Goal: Task Accomplishment & Management: Use online tool/utility

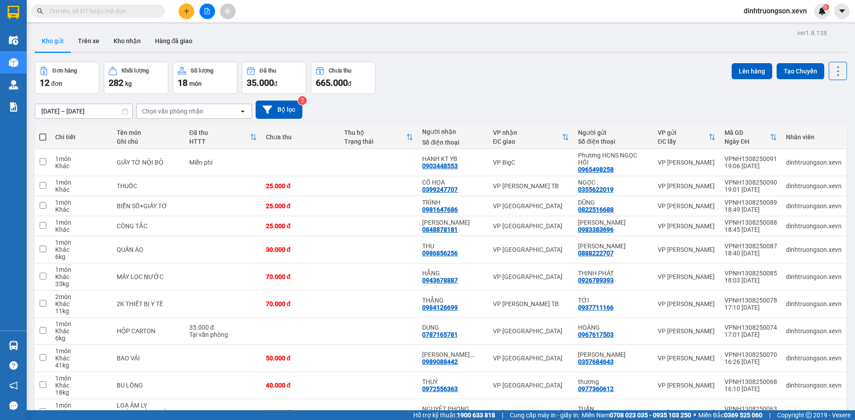
scroll to position [80, 0]
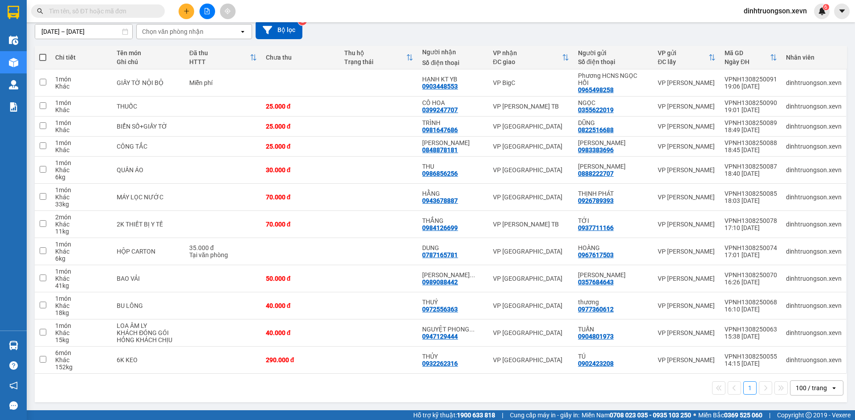
click at [165, 34] on div "Chọn văn phòng nhận" at bounding box center [172, 31] width 61 height 9
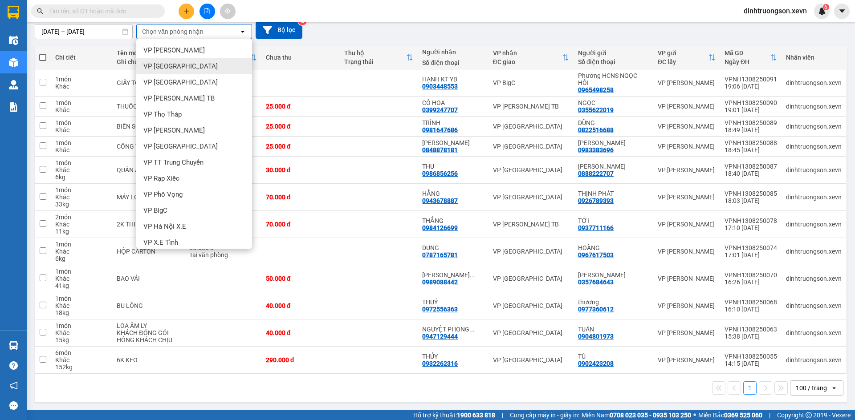
click at [158, 64] on span "VP [GEOGRAPHIC_DATA]" at bounding box center [180, 66] width 74 height 9
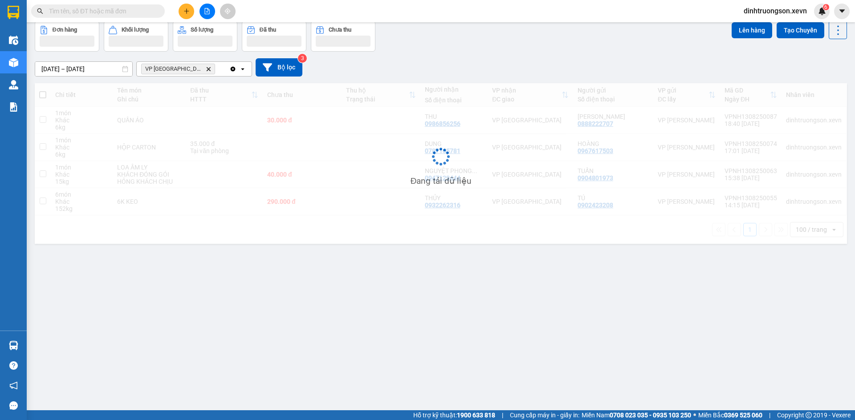
scroll to position [41, 0]
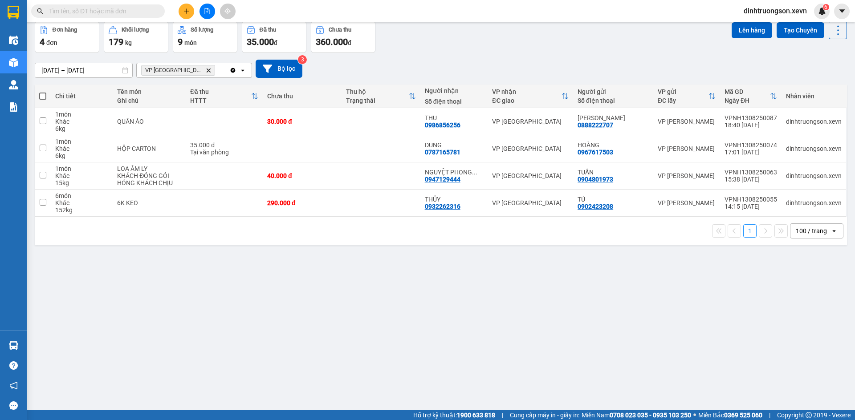
click at [206, 70] on icon "Delete" at bounding box center [208, 70] width 5 height 5
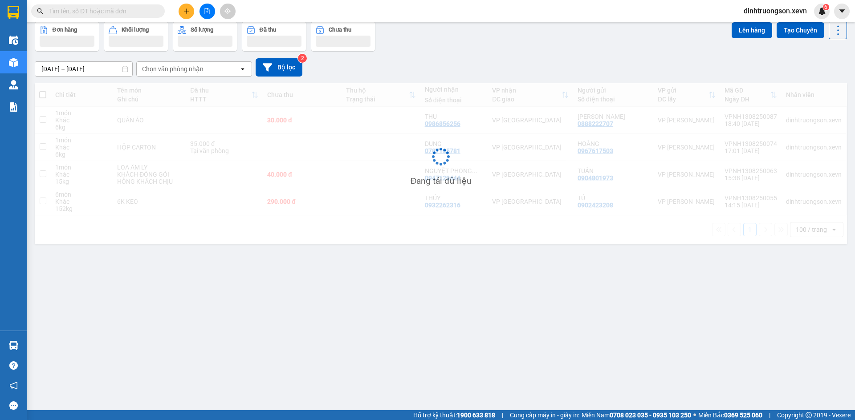
click at [162, 72] on div "Chọn văn phòng nhận" at bounding box center [172, 69] width 61 height 9
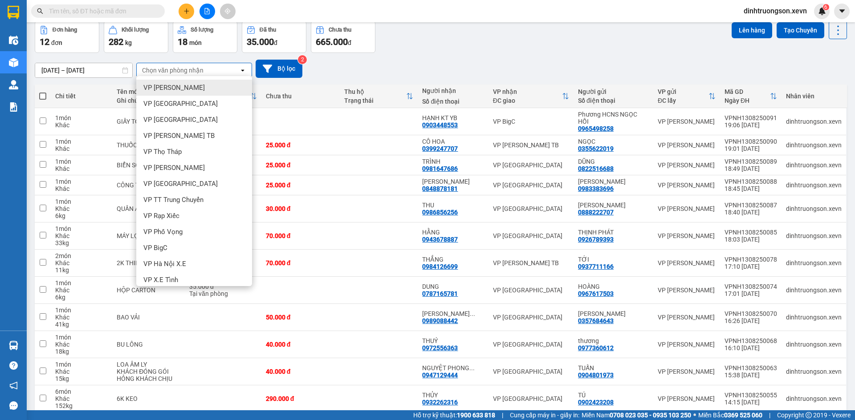
type input "R"
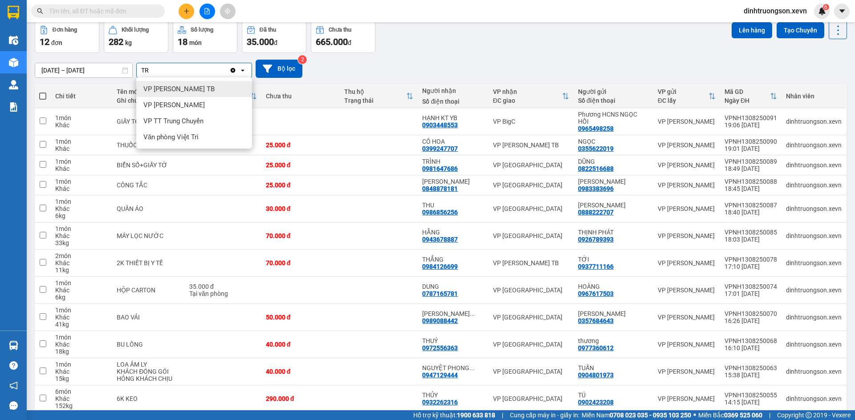
type input "TR"
click at [174, 92] on span "VP [PERSON_NAME] TB" at bounding box center [178, 89] width 71 height 9
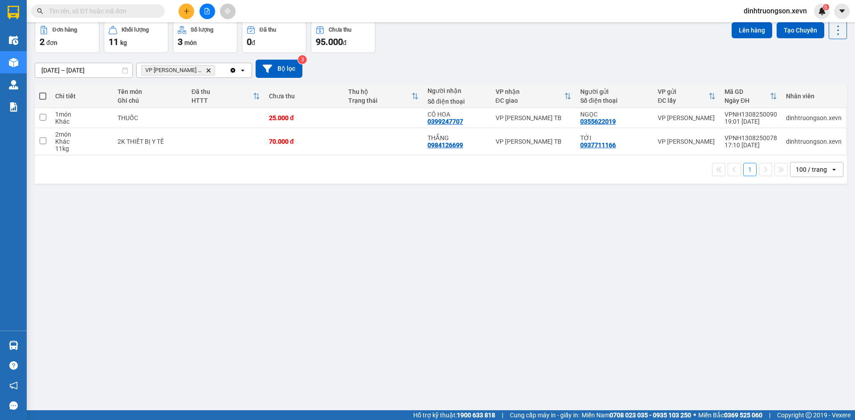
click at [206, 72] on icon "Delete" at bounding box center [208, 70] width 5 height 5
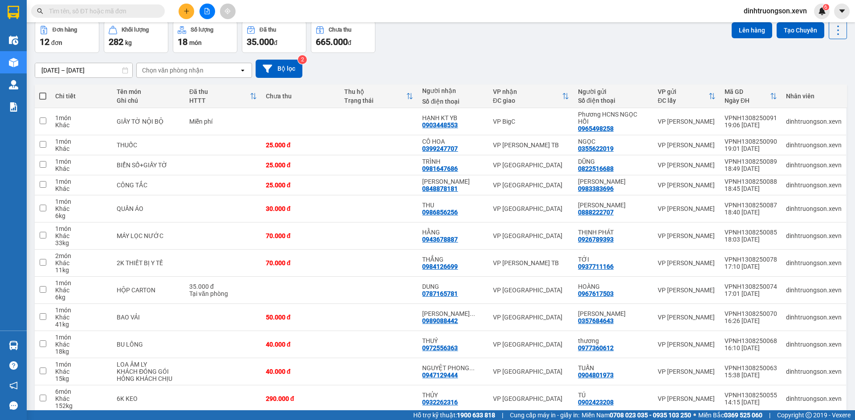
click at [191, 72] on div "Chọn văn phòng nhận" at bounding box center [172, 70] width 61 height 9
type input "ND"
click at [187, 88] on div "VP [GEOGRAPHIC_DATA]" at bounding box center [194, 89] width 116 height 16
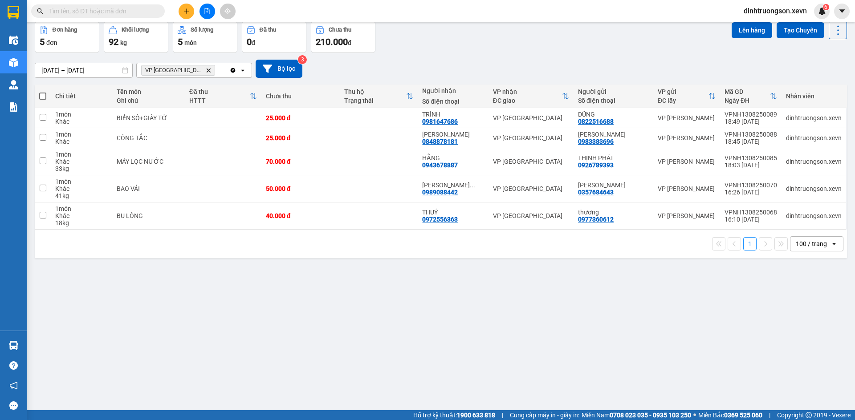
click at [206, 73] on icon "Delete" at bounding box center [208, 70] width 5 height 5
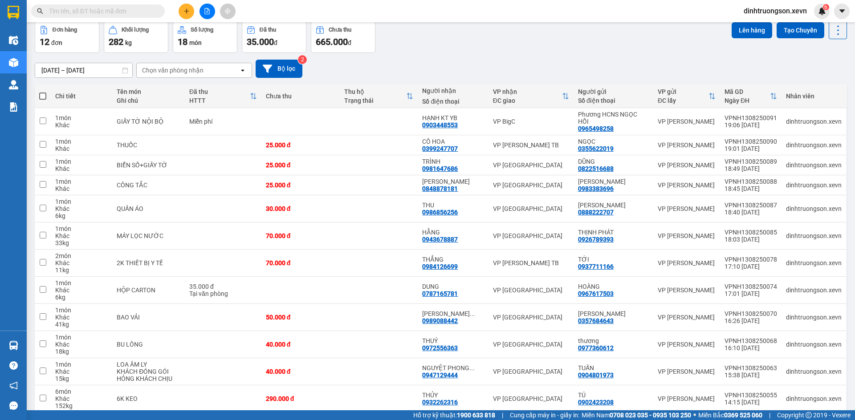
scroll to position [0, 0]
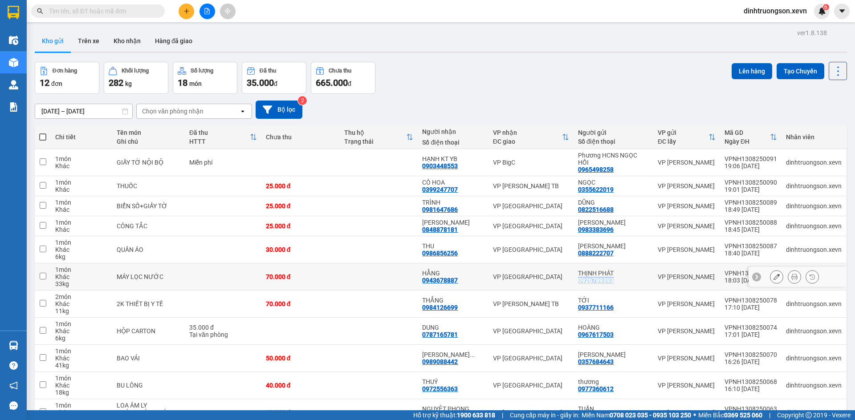
drag, startPoint x: 614, startPoint y: 283, endPoint x: 573, endPoint y: 283, distance: 41.0
click at [574, 283] on td "THỊNH PHÁT 0926789393" at bounding box center [614, 277] width 80 height 27
checkbox input "true"
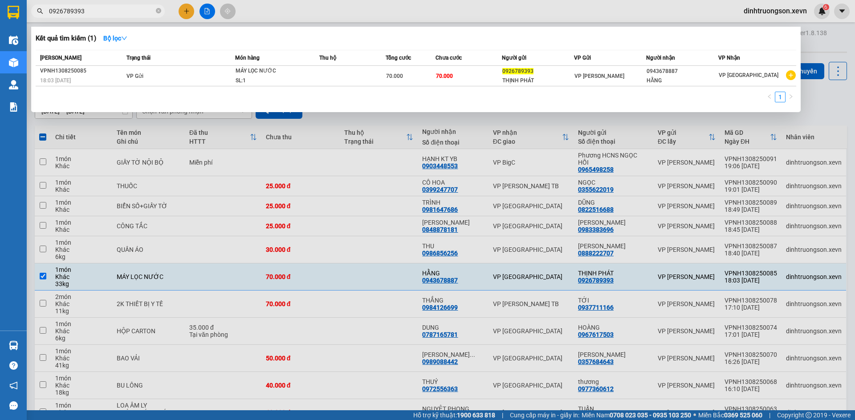
type input "0926789393"
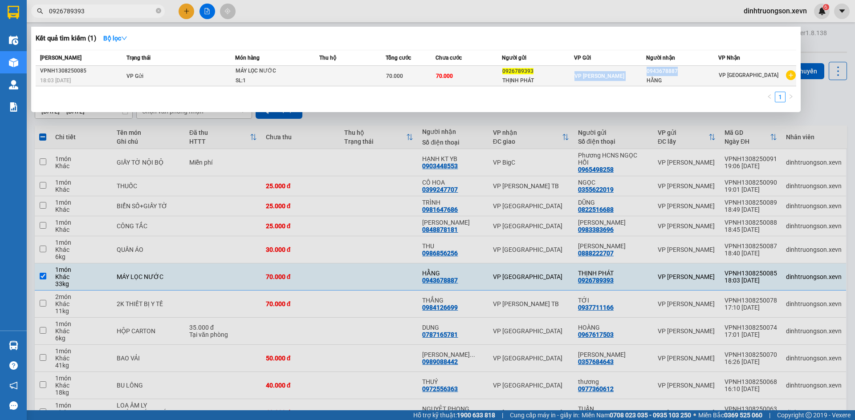
drag, startPoint x: 683, startPoint y: 72, endPoint x: 648, endPoint y: 74, distance: 35.3
click at [648, 74] on tr "VPNH1308250085 18:03 [DATE] VP Gửi MÁY LỌC NƯỚC SL: 1 70.000 70.000 0926789393 …" at bounding box center [416, 76] width 761 height 20
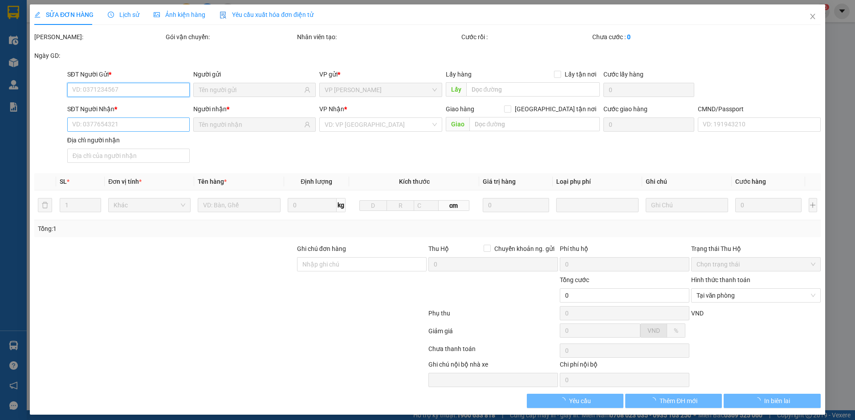
type input "0926789393"
type input "0943678887"
type input "038186000406 [PERSON_NAME] 96/109 ĐIỆN BIÊN"
type input "70.000"
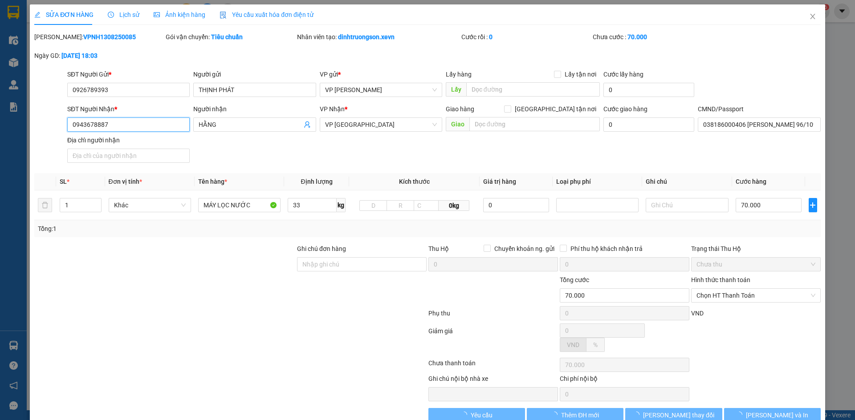
click at [43, 134] on div "SĐT Người Nhận * 0943678887 Người nhận HẰNG VP Nhận * VP Nam Định Giao hàng [GE…" at bounding box center [427, 135] width 788 height 62
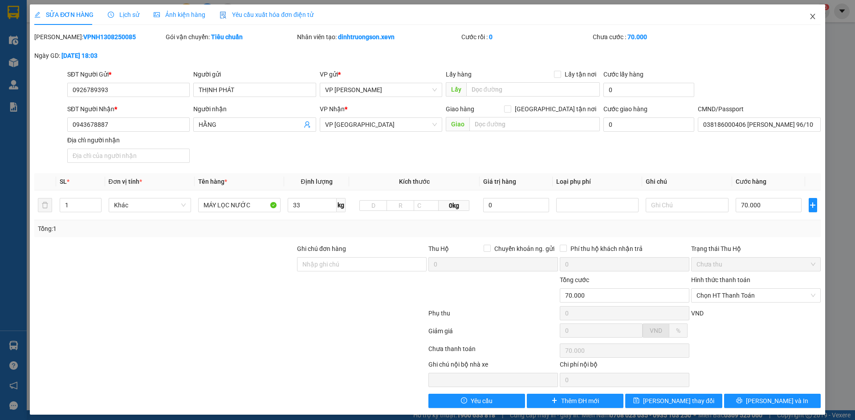
click at [809, 16] on icon "close" at bounding box center [812, 16] width 7 height 7
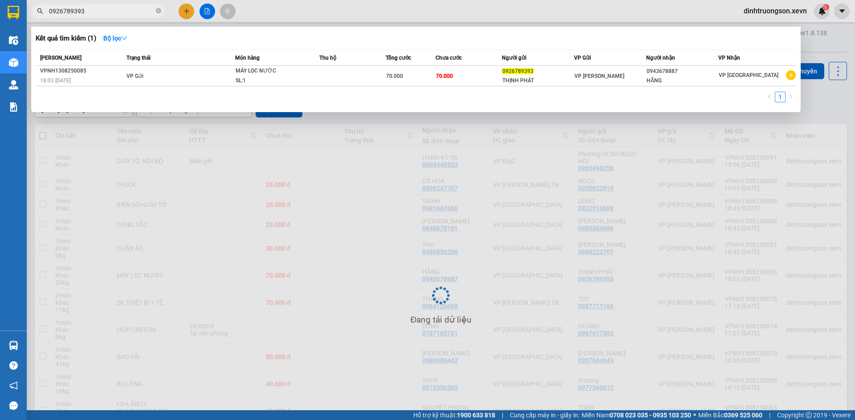
click at [108, 12] on input "0926789393" at bounding box center [101, 11] width 105 height 10
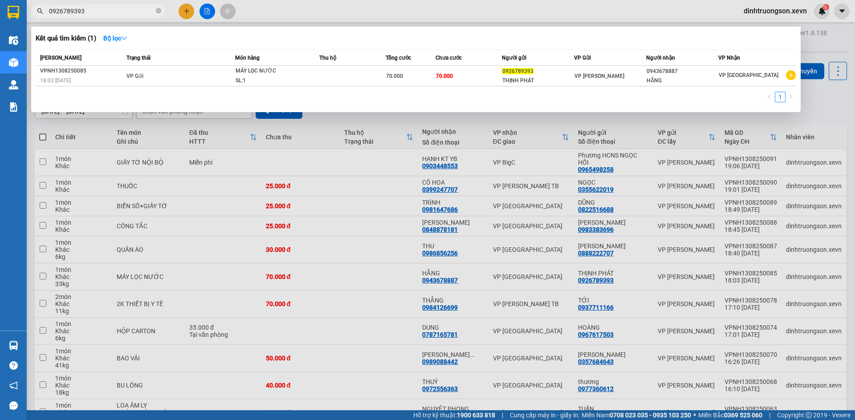
paste input "43678887"
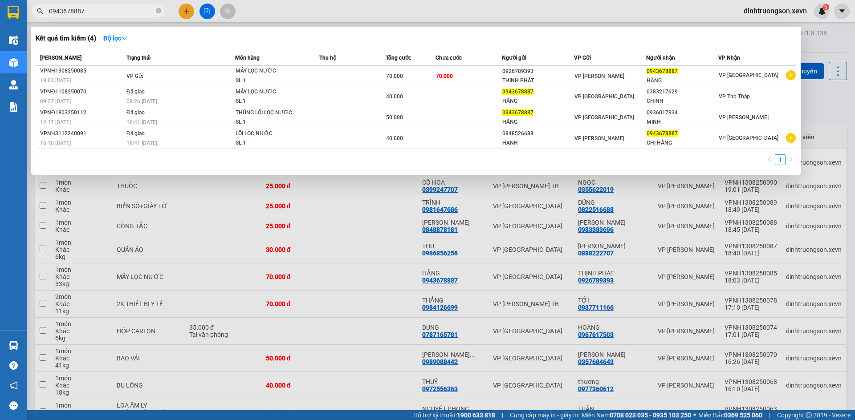
type input "0943678887"
click at [821, 50] on div at bounding box center [427, 210] width 855 height 420
click at [161, 14] on span at bounding box center [158, 11] width 5 height 8
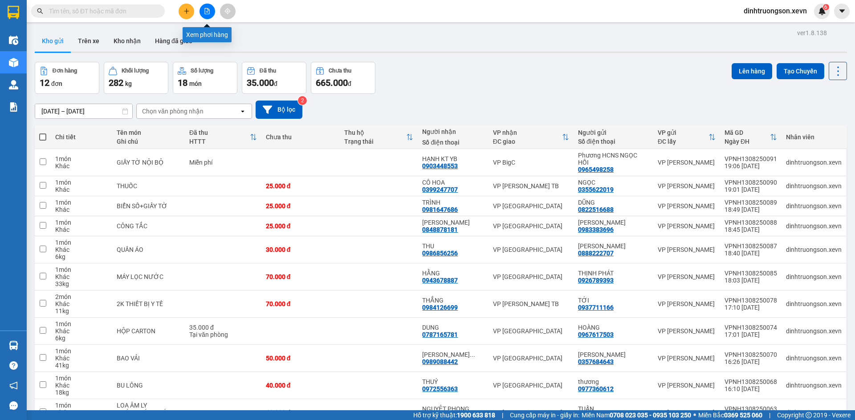
click at [208, 14] on button at bounding box center [208, 12] width 16 height 16
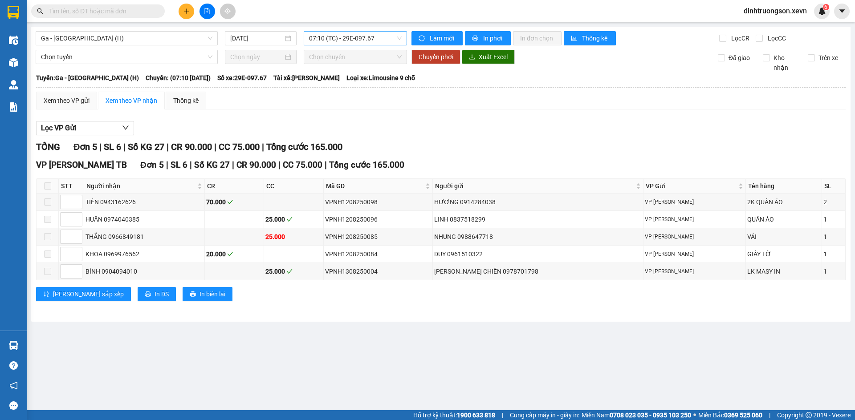
click at [337, 40] on span "07:10 (TC) - 29E-097.67" at bounding box center [355, 38] width 93 height 13
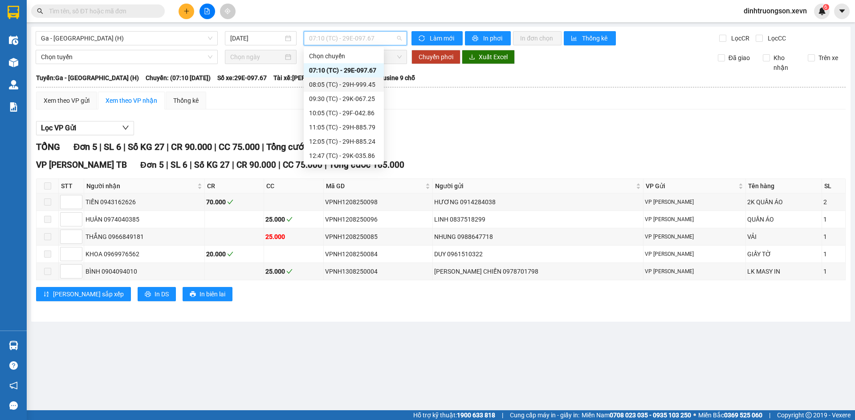
click at [331, 86] on div "08:05 (TC) - 29H-999.45" at bounding box center [343, 85] width 69 height 10
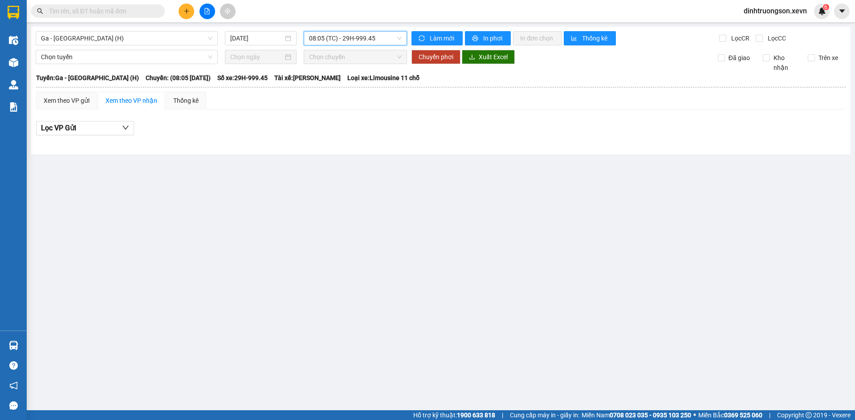
click at [352, 42] on span "08:05 (TC) - 29H-999.45" at bounding box center [355, 38] width 93 height 13
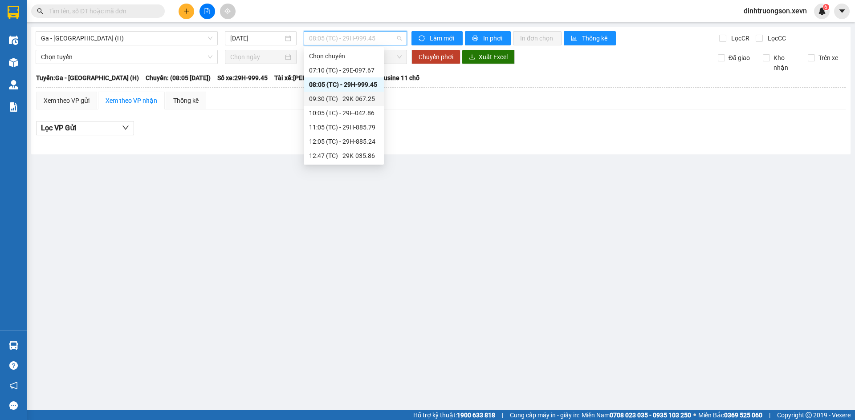
click at [347, 98] on div "09:30 (TC) - 29K-067.25" at bounding box center [343, 99] width 69 height 10
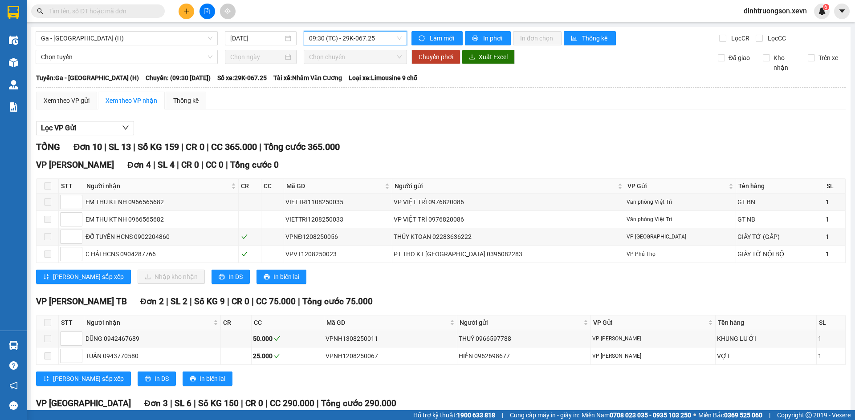
click at [335, 42] on span "09:30 (TC) - 29K-067.25" at bounding box center [355, 38] width 93 height 13
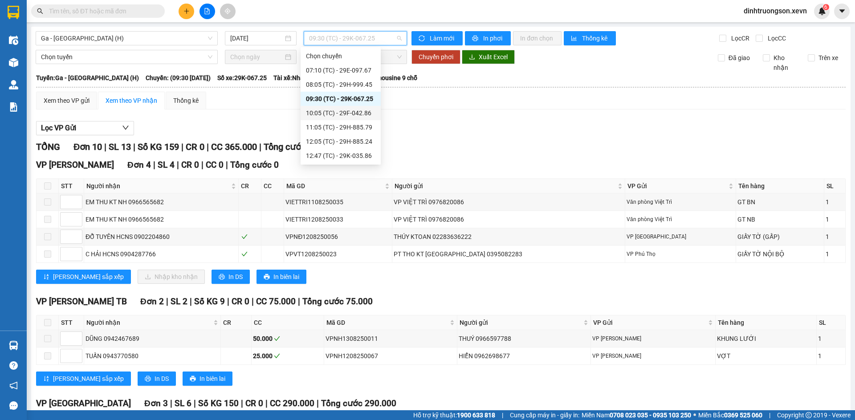
click at [331, 113] on div "10:05 (TC) - 29F-042.86" at bounding box center [340, 113] width 69 height 10
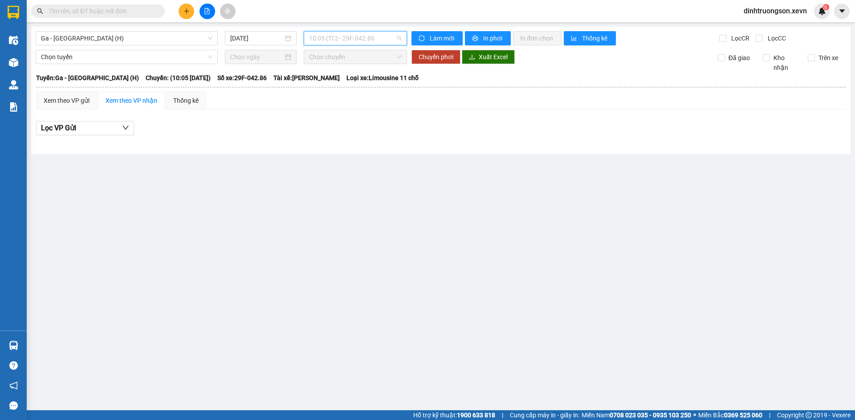
click at [344, 39] on span "10:05 (TC) - 29F-042.86" at bounding box center [355, 38] width 93 height 13
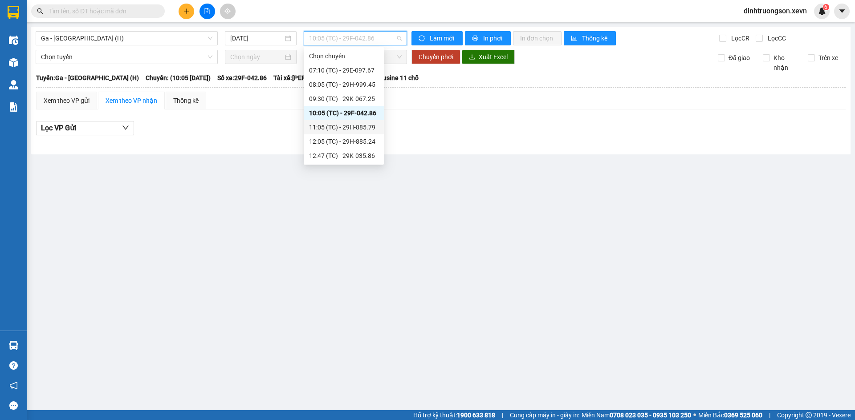
click at [334, 125] on div "11:05 (TC) - 29H-885.79" at bounding box center [343, 127] width 69 height 10
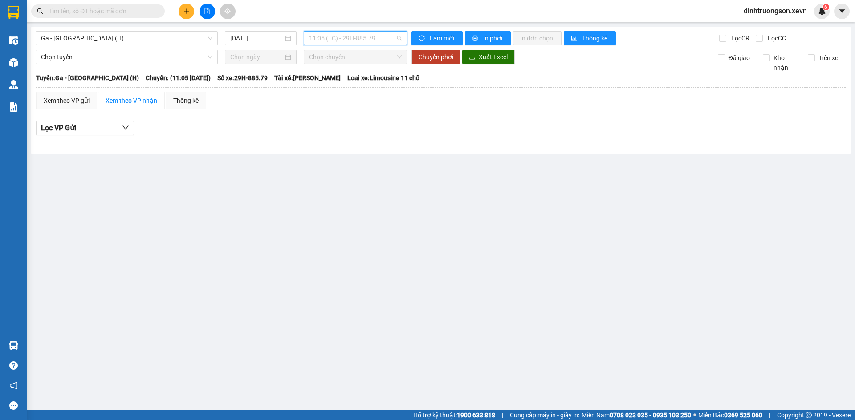
click at [355, 41] on span "11:05 (TC) - 29H-885.79" at bounding box center [355, 38] width 93 height 13
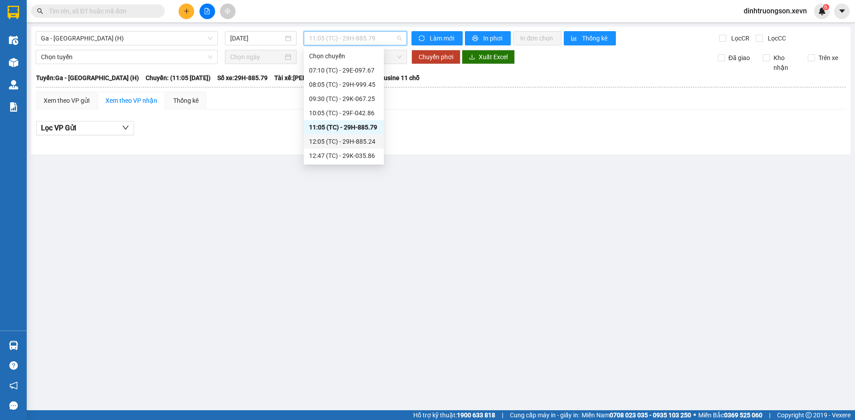
click at [337, 143] on div "12:05 (TC) - 29H-885.24" at bounding box center [343, 142] width 69 height 10
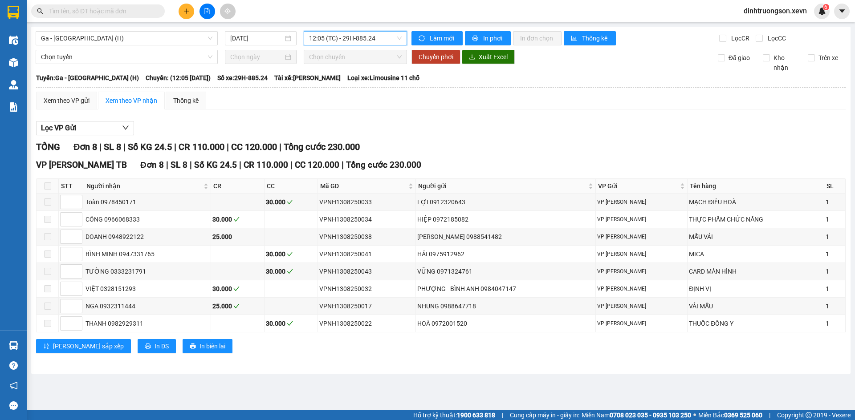
click at [355, 41] on span "12:05 (TC) - 29H-885.24" at bounding box center [355, 38] width 93 height 13
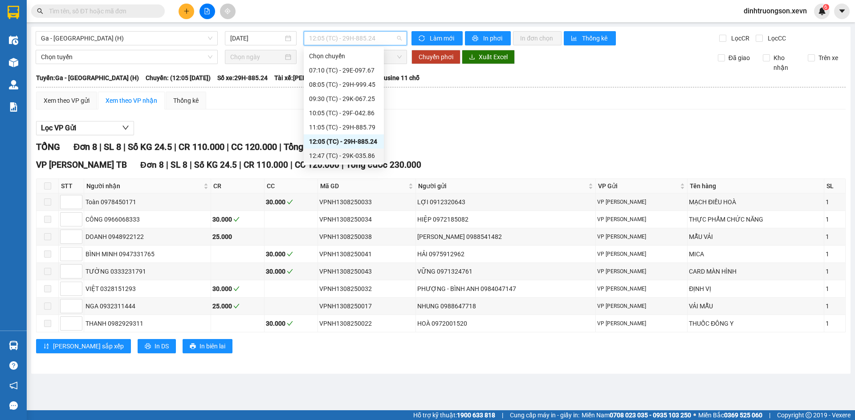
click at [331, 155] on div "12:47 (TC) - 29K-035.86" at bounding box center [343, 156] width 69 height 10
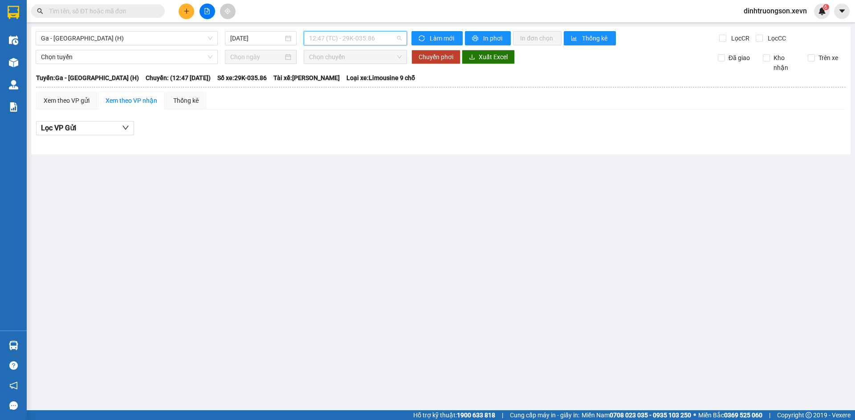
click at [355, 40] on span "12:47 (TC) - 29K-035.86" at bounding box center [355, 38] width 93 height 13
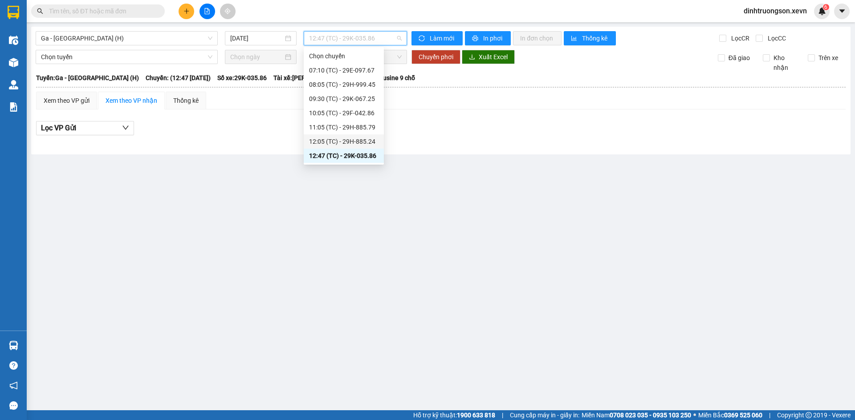
scroll to position [56, 0]
click at [339, 114] on div "13:05 (TC) - 29K-035.86" at bounding box center [343, 115] width 69 height 10
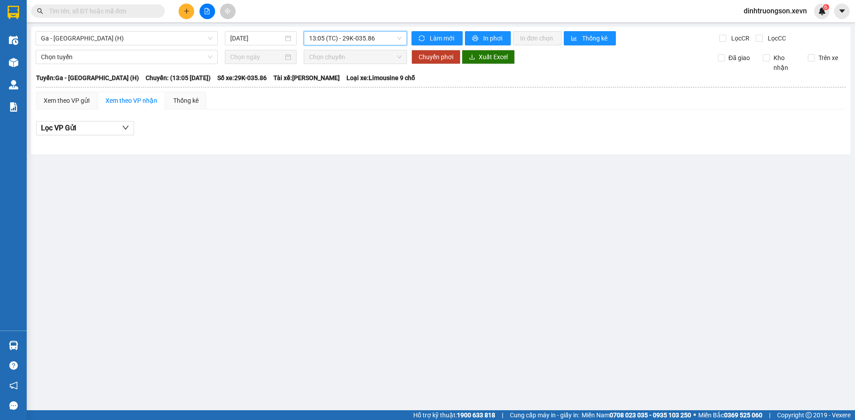
click at [354, 40] on span "13:05 (TC) - 29K-035.86" at bounding box center [355, 38] width 93 height 13
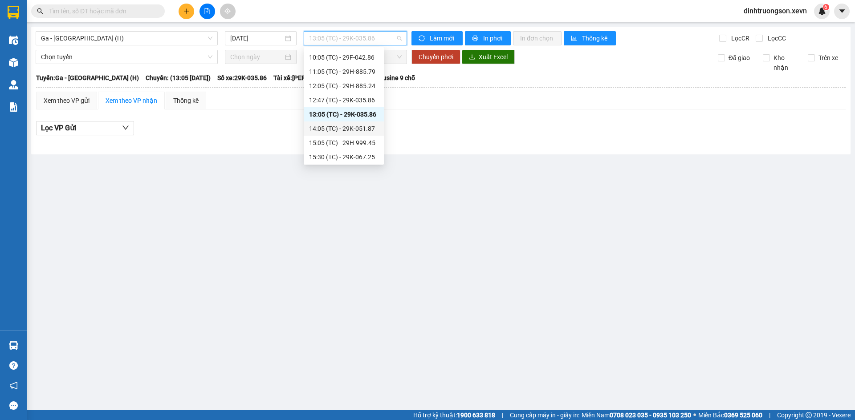
click at [330, 131] on div "14:05 (TC) - 29K-051.87" at bounding box center [343, 129] width 69 height 10
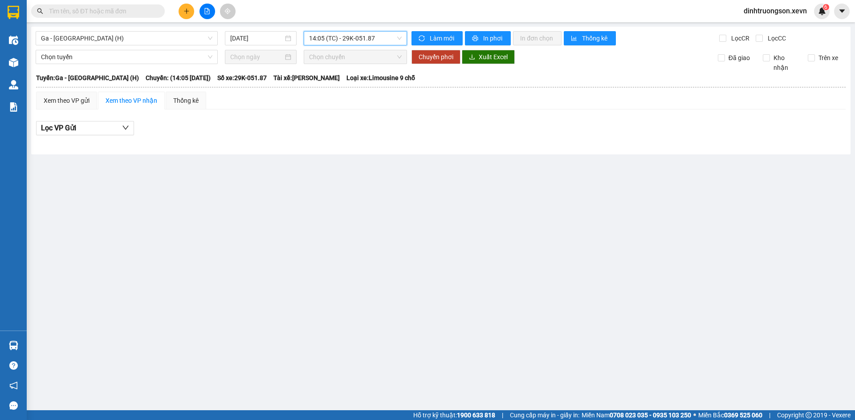
click at [351, 41] on span "14:05 (TC) - 29K-051.87" at bounding box center [355, 38] width 93 height 13
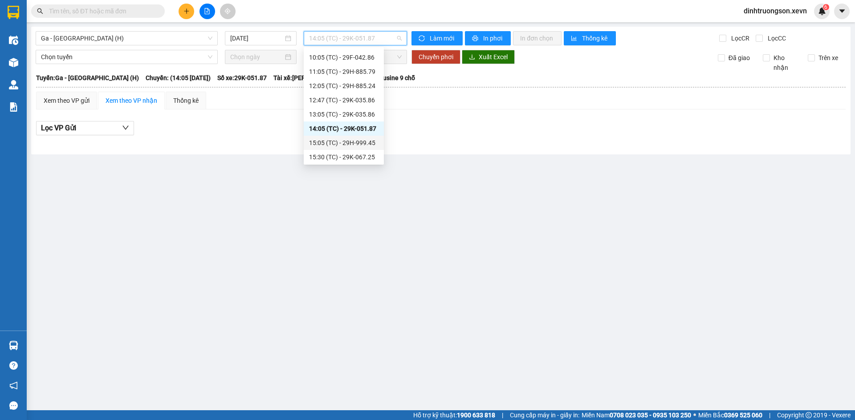
click at [344, 141] on div "15:05 (TC) - 29H-999.45" at bounding box center [343, 143] width 69 height 10
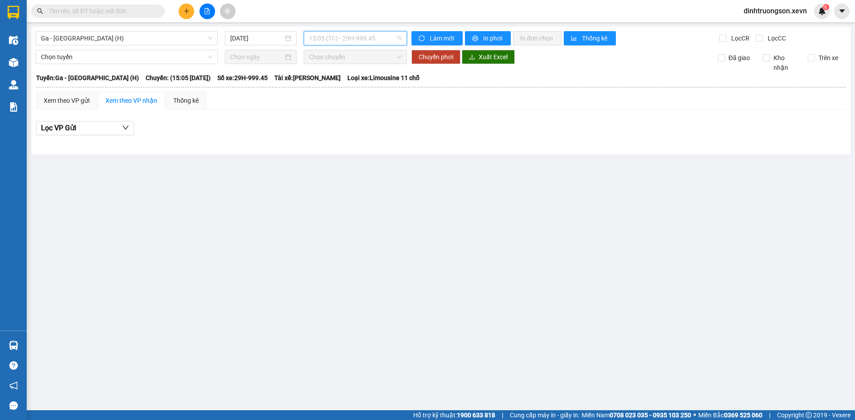
drag, startPoint x: 357, startPoint y: 39, endPoint x: 352, endPoint y: 63, distance: 24.9
click at [357, 39] on span "15:05 (TC) - 29H-999.45" at bounding box center [355, 38] width 93 height 13
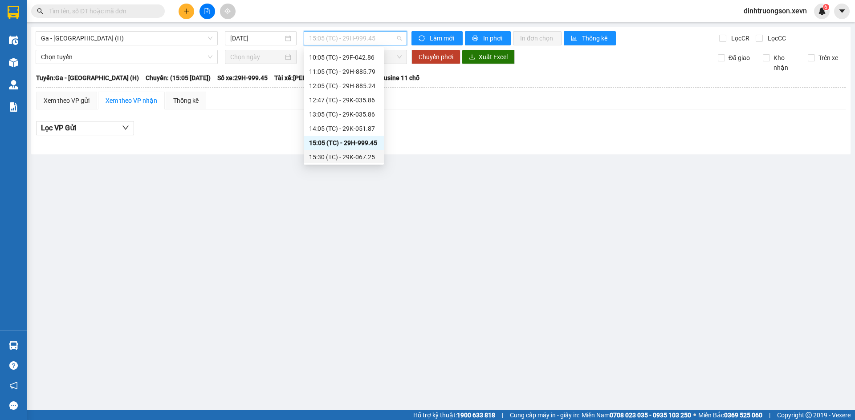
click at [334, 157] on div "15:30 (TC) - 29K-067.25" at bounding box center [343, 157] width 69 height 10
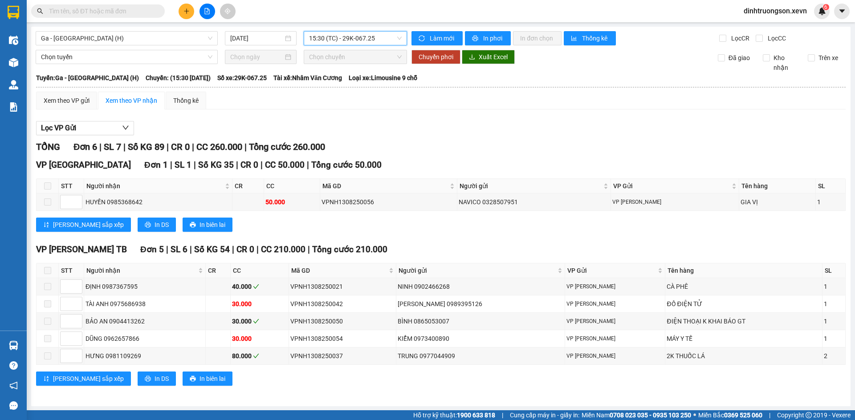
click at [359, 43] on span "15:30 (TC) - 29K-067.25" at bounding box center [355, 38] width 93 height 13
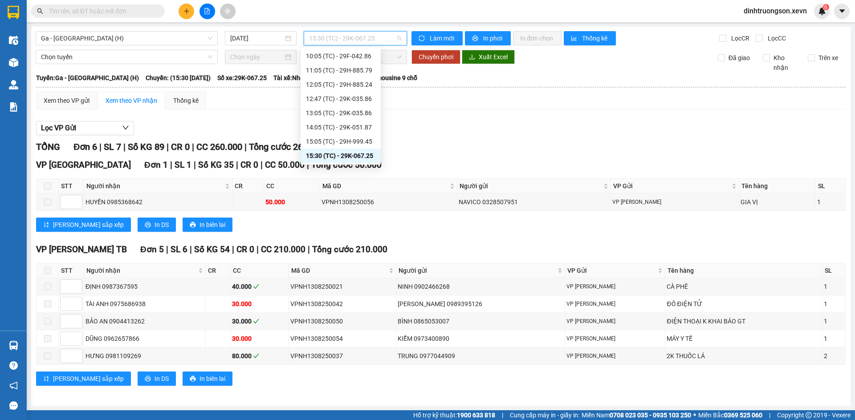
scroll to position [113, 0]
click at [337, 115] on div "16:05 (TC) - 29E-032.23" at bounding box center [340, 115] width 69 height 10
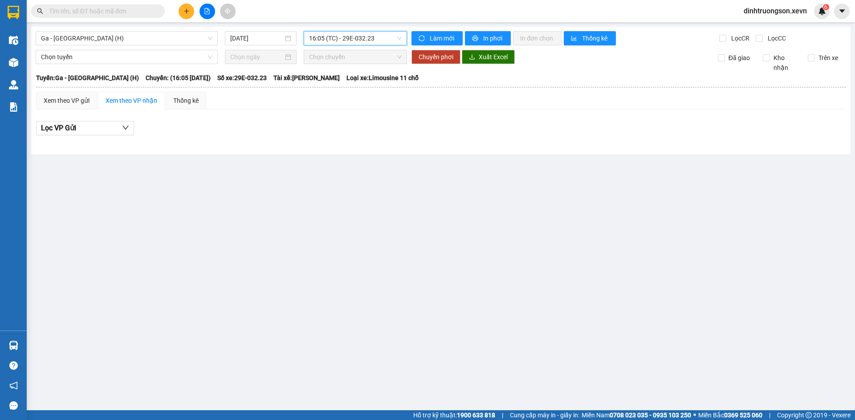
click at [367, 40] on span "16:05 (TC) - 29E-032.23" at bounding box center [355, 38] width 93 height 13
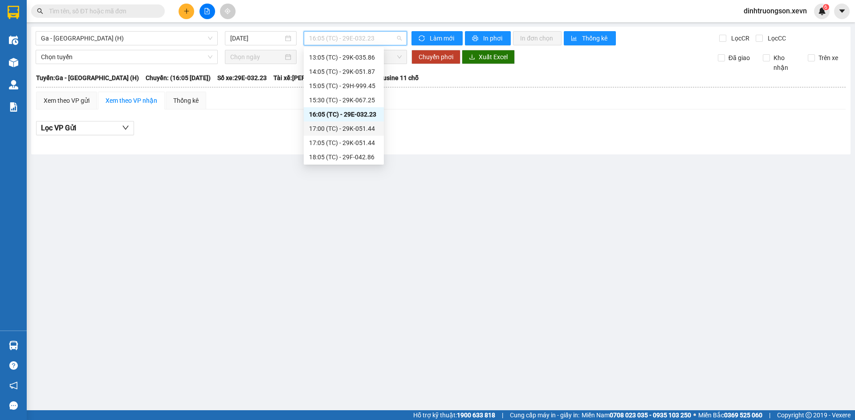
click at [353, 130] on div "17:00 (TC) - 29K-051.44" at bounding box center [343, 129] width 69 height 10
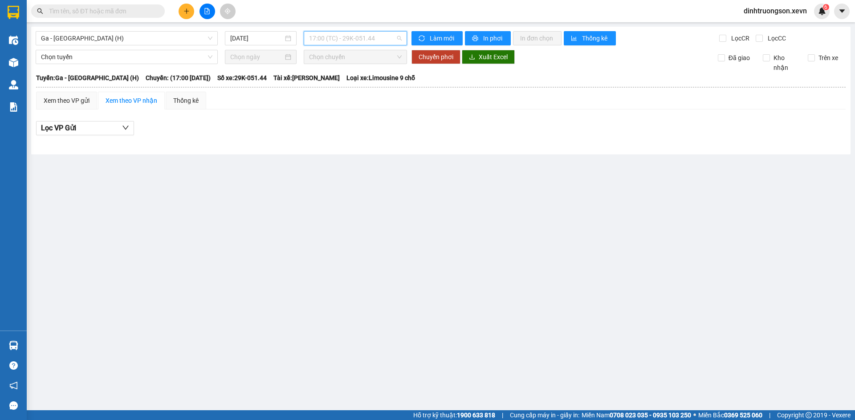
click at [356, 41] on span "17:00 (TC) - 29K-051.44" at bounding box center [355, 38] width 93 height 13
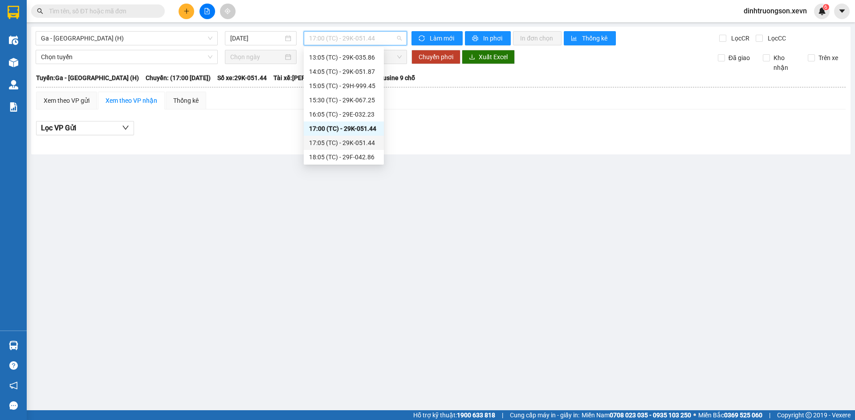
click at [335, 143] on div "17:05 (TC) - 29K-051.44" at bounding box center [343, 143] width 69 height 10
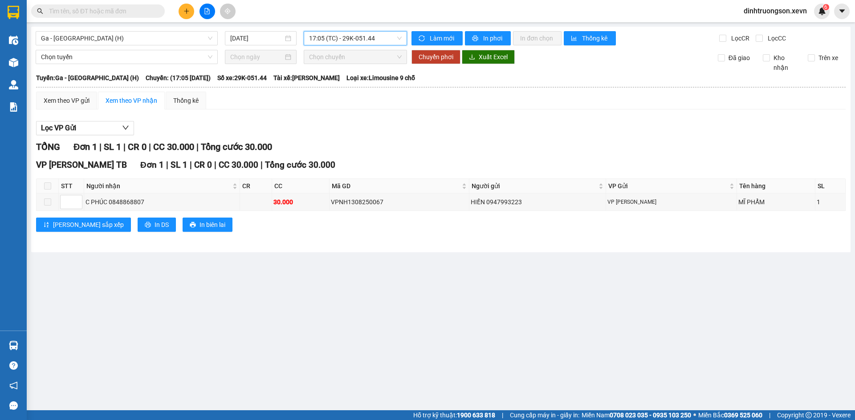
click at [356, 41] on span "17:05 (TC) - 29K-051.44" at bounding box center [355, 38] width 93 height 13
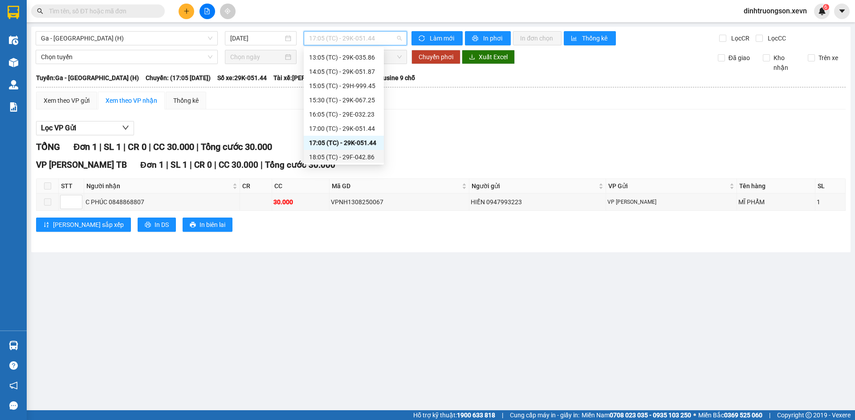
drag, startPoint x: 335, startPoint y: 154, endPoint x: 495, endPoint y: 139, distance: 161.1
click at [495, 139] on body "Kết quả tìm kiếm ( 4 ) Bộ lọc Mã ĐH Trạng thái Món hàng Thu hộ Tổng cước Chưa c…" at bounding box center [427, 210] width 855 height 420
click at [133, 201] on div "C PHÚC 0848868807" at bounding box center [162, 202] width 153 height 10
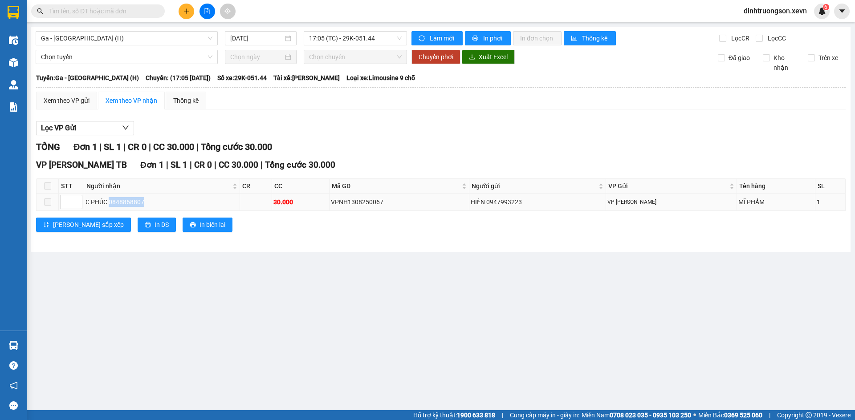
click at [133, 201] on div "C PHÚC 0848868807" at bounding box center [162, 202] width 153 height 10
copy div "0848868807"
drag, startPoint x: 130, startPoint y: 12, endPoint x: 125, endPoint y: 20, distance: 10.0
click at [130, 12] on input "text" at bounding box center [101, 11] width 105 height 10
paste input "0848868807"
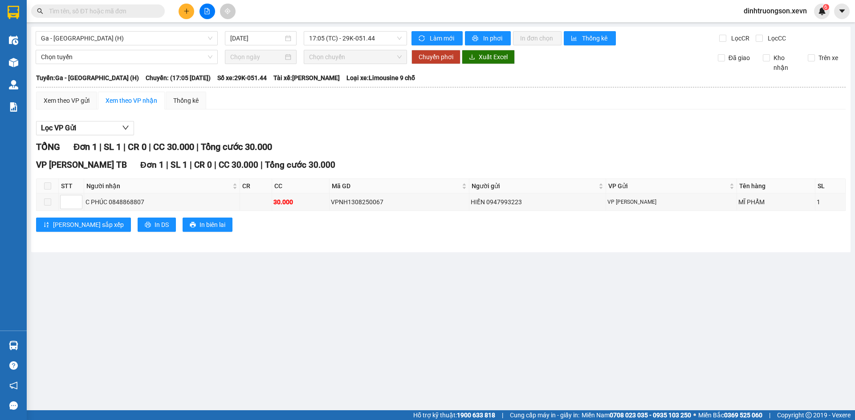
type input "0848868807"
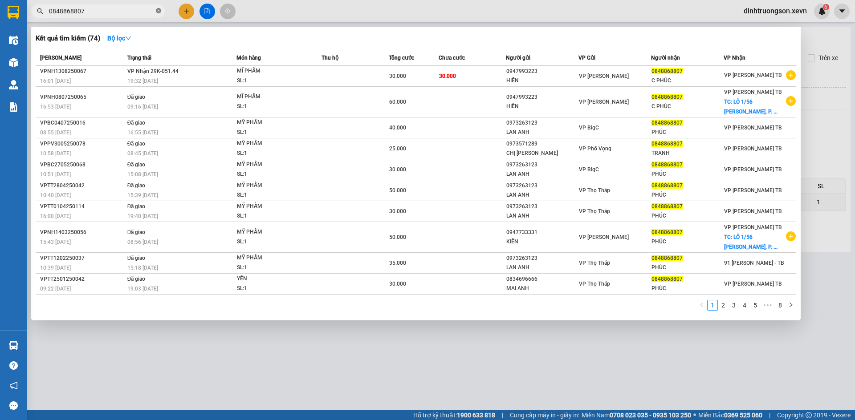
click at [158, 11] on icon "close-circle" at bounding box center [158, 10] width 5 height 5
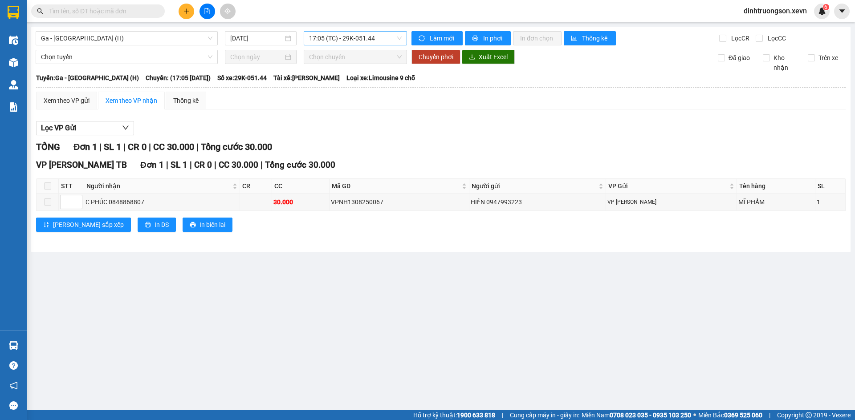
click at [328, 38] on span "17:05 (TC) - 29K-051.44" at bounding box center [355, 38] width 93 height 13
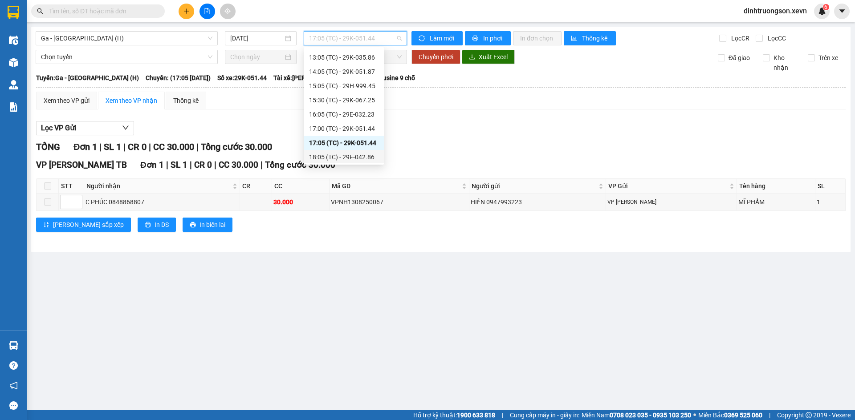
click at [333, 153] on div "18:05 (TC) - 29F-042.86" at bounding box center [343, 157] width 69 height 10
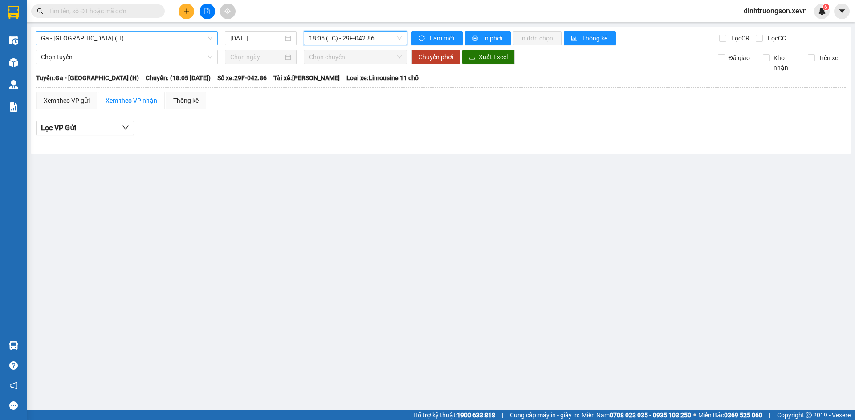
click at [152, 42] on span "Ga - [GEOGRAPHIC_DATA] (H)" at bounding box center [126, 38] width 171 height 13
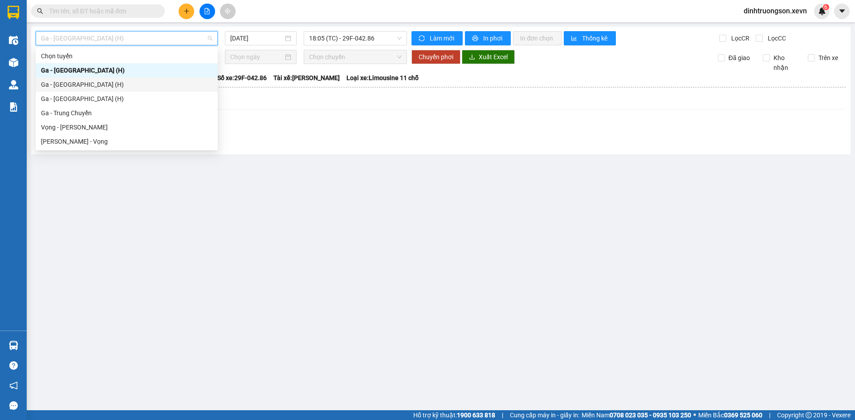
click at [94, 82] on div "Ga - [GEOGRAPHIC_DATA] (H)" at bounding box center [126, 85] width 171 height 10
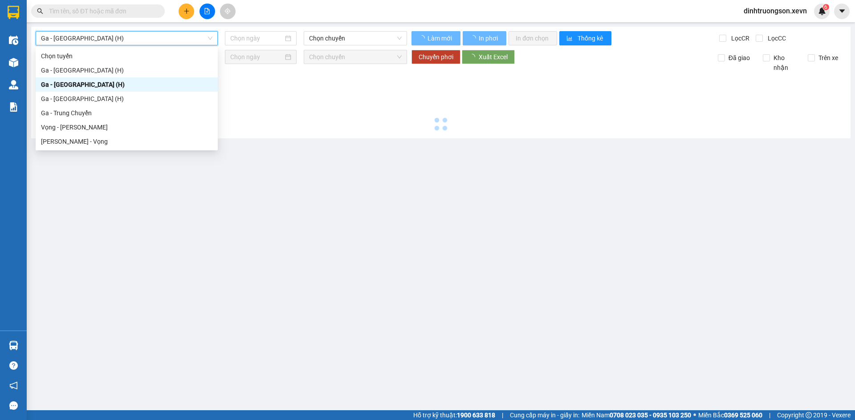
type input "[DATE]"
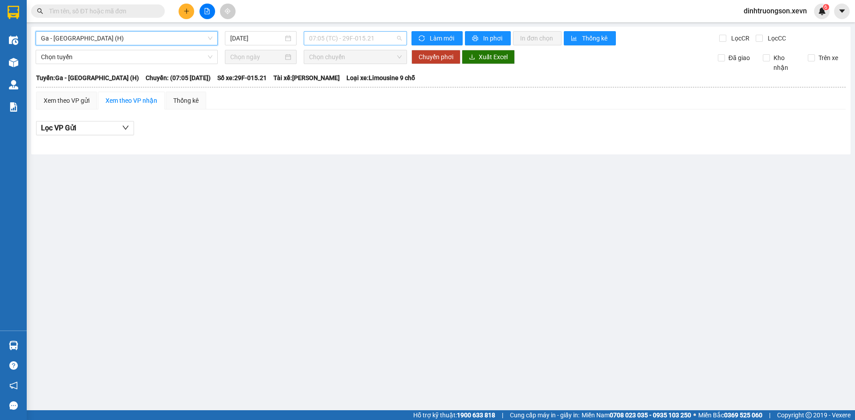
scroll to position [14, 0]
click at [343, 39] on span "07:05 (TC) - 29F-015.21" at bounding box center [355, 38] width 93 height 13
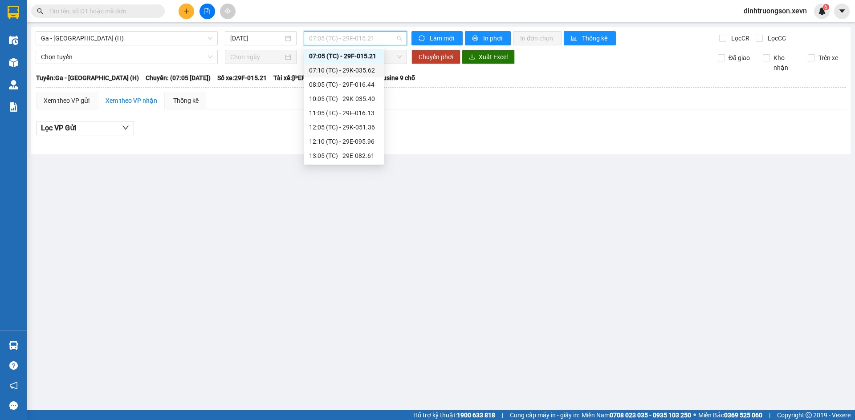
click at [339, 72] on div "07:10 (TC) - 29K-035.62" at bounding box center [343, 70] width 69 height 10
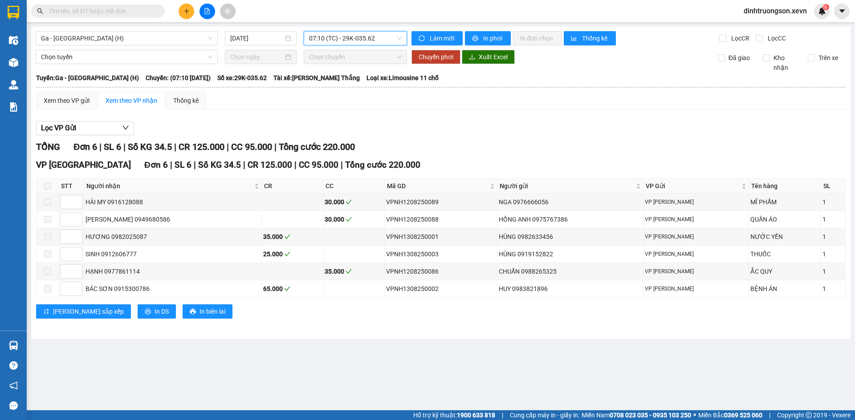
click at [350, 33] on span "07:10 (TC) - 29K-035.62" at bounding box center [355, 38] width 93 height 13
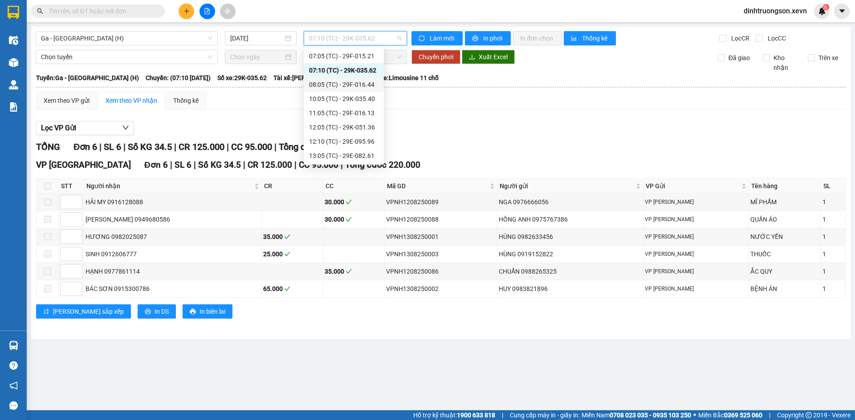
click at [338, 88] on div "08:05 (TC) - 29F-016.44" at bounding box center [343, 85] width 69 height 10
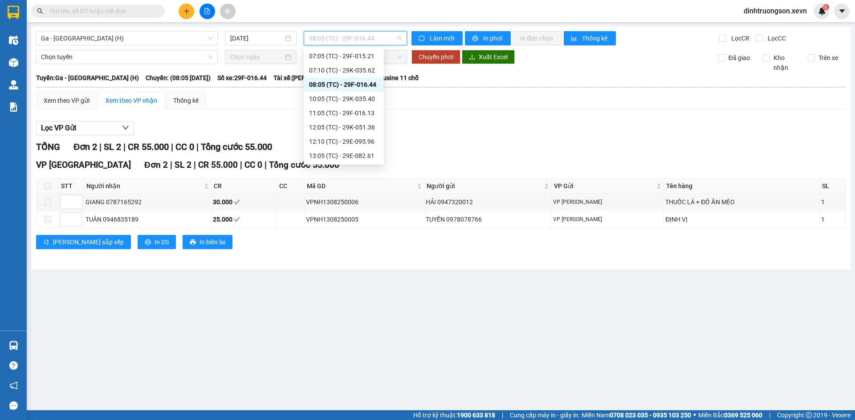
click at [352, 41] on span "08:05 (TC) - 29F-016.44" at bounding box center [355, 38] width 93 height 13
click at [338, 98] on div "10:05 (TC) - 29K-035.40" at bounding box center [343, 99] width 69 height 10
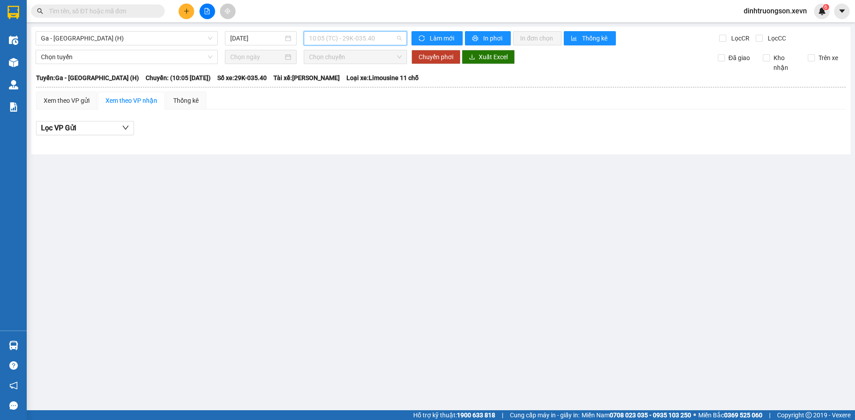
click at [360, 39] on span "10:05 (TC) - 29K-035.40" at bounding box center [355, 38] width 93 height 13
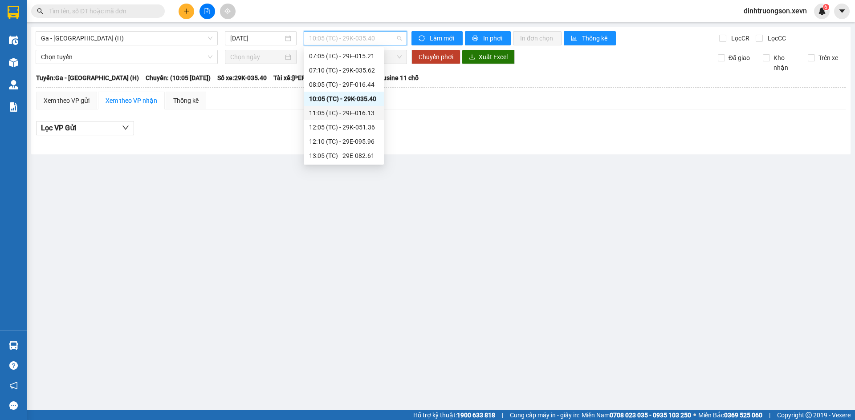
click at [338, 113] on div "11:05 (TC) - 29F-016.13" at bounding box center [343, 113] width 69 height 10
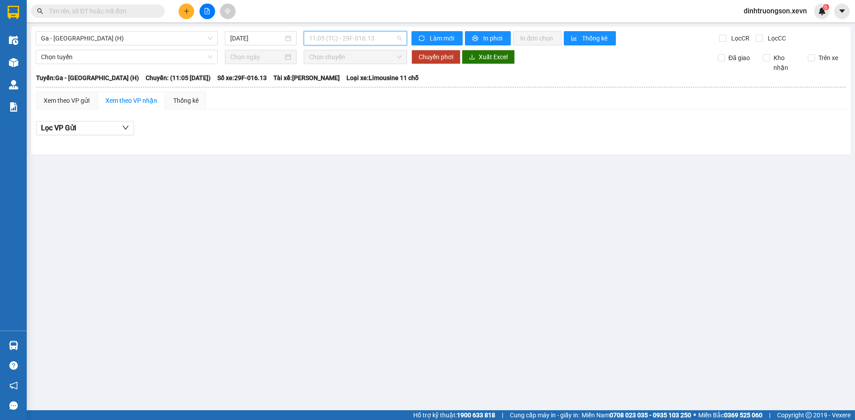
click at [355, 35] on span "11:05 (TC) - 29F-016.13" at bounding box center [355, 38] width 93 height 13
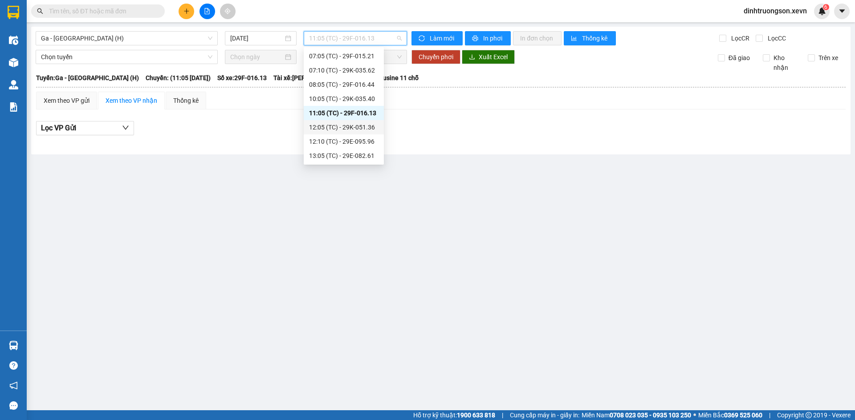
click at [333, 124] on div "12:05 (TC) - 29K-051.36" at bounding box center [343, 127] width 69 height 10
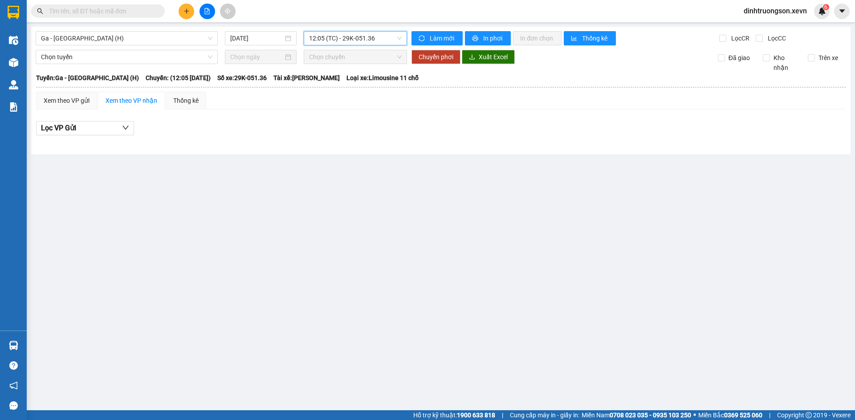
click at [355, 36] on span "12:05 (TC) - 29K-051.36" at bounding box center [355, 38] width 93 height 13
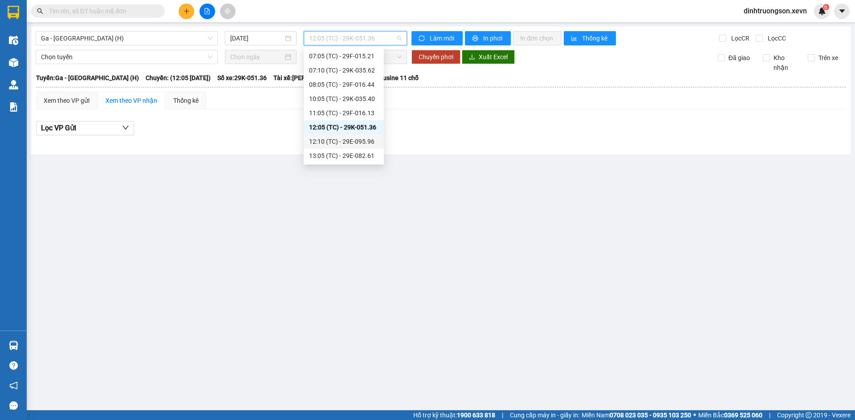
click at [334, 138] on div "12:10 (TC) - 29E-095.96" at bounding box center [343, 142] width 69 height 10
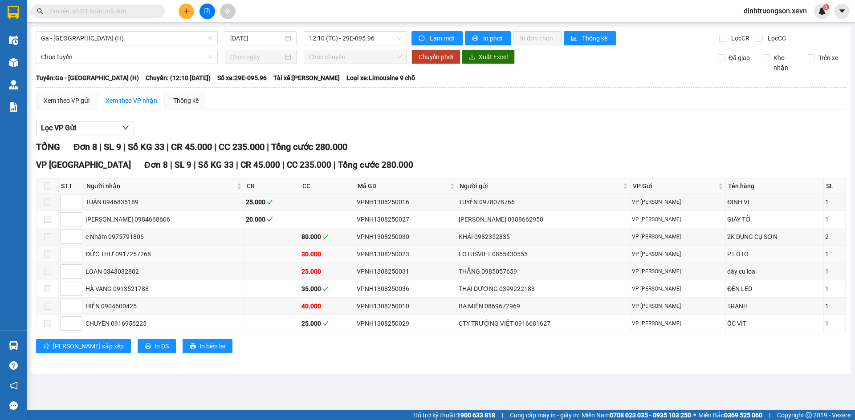
click at [317, 256] on div "30.000" at bounding box center [328, 254] width 52 height 10
click at [339, 39] on span "12:10 (TC) - 29E-095.96" at bounding box center [355, 38] width 93 height 13
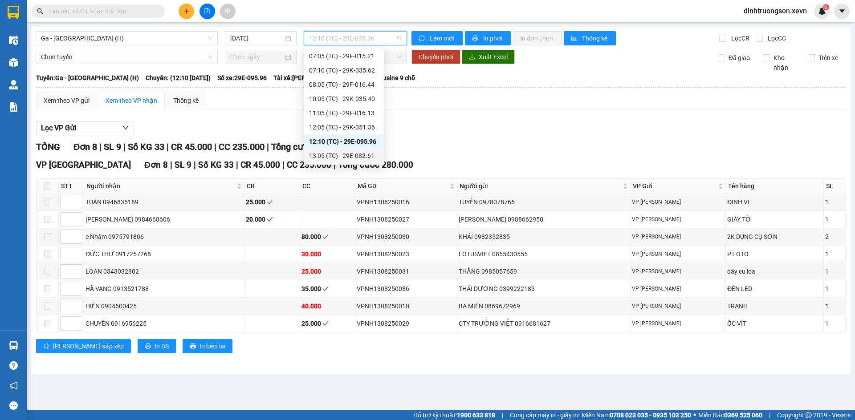
click at [322, 159] on div "13:05 (TC) - 29E-082.61" at bounding box center [343, 156] width 69 height 10
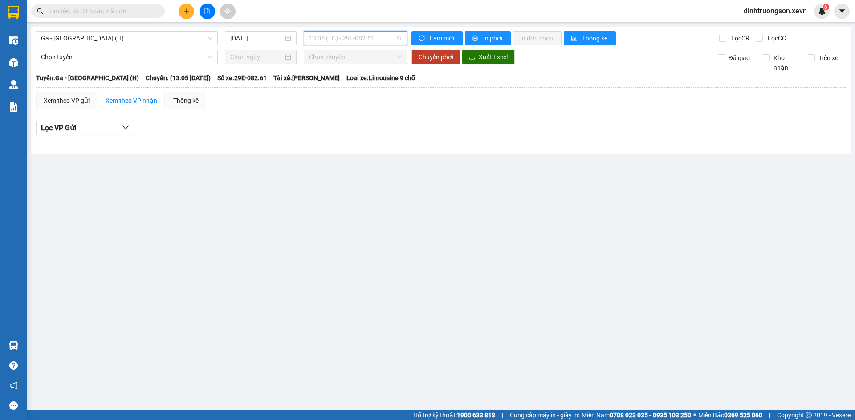
click at [348, 40] on span "13:05 (TC) - 29E-082.61" at bounding box center [355, 38] width 93 height 13
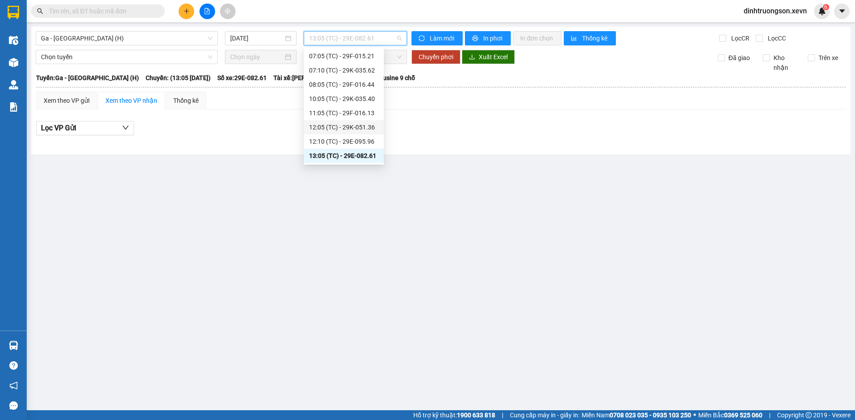
scroll to position [70, 0]
click at [338, 118] on div "13:10 (TC) - 29K-035.62" at bounding box center [343, 115] width 69 height 10
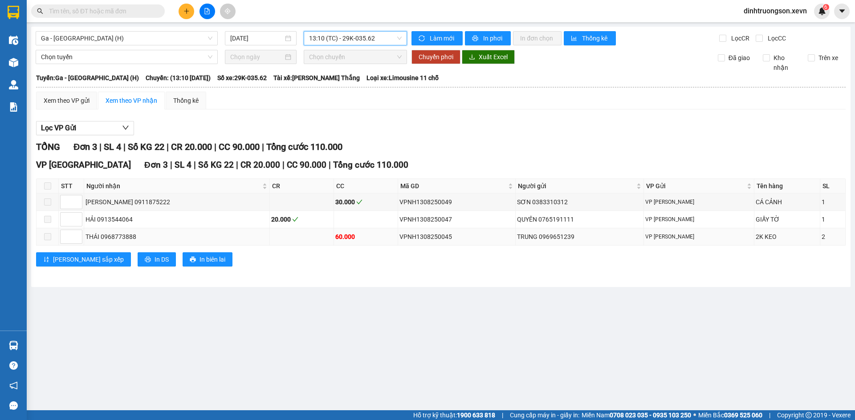
click at [572, 239] on div "TRUNG 0969651239" at bounding box center [579, 237] width 125 height 10
click at [572, 238] on div "TRUNG 0969651239" at bounding box center [579, 237] width 125 height 10
copy div "0969651239"
click at [110, 13] on input "text" at bounding box center [101, 11] width 105 height 10
paste input "0969651239"
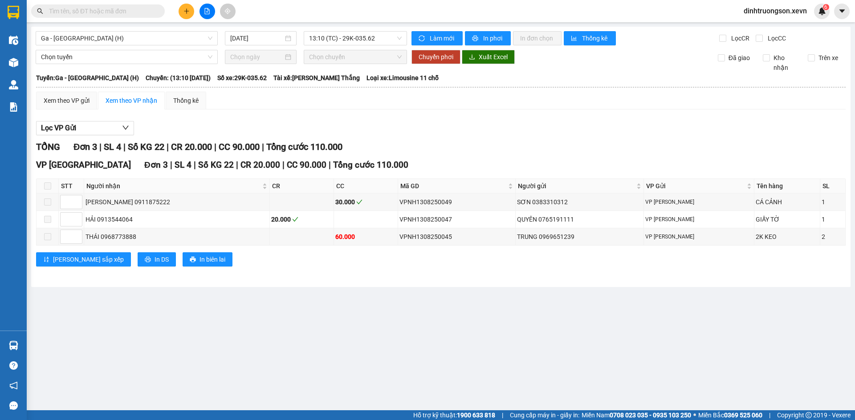
type input "0969651239"
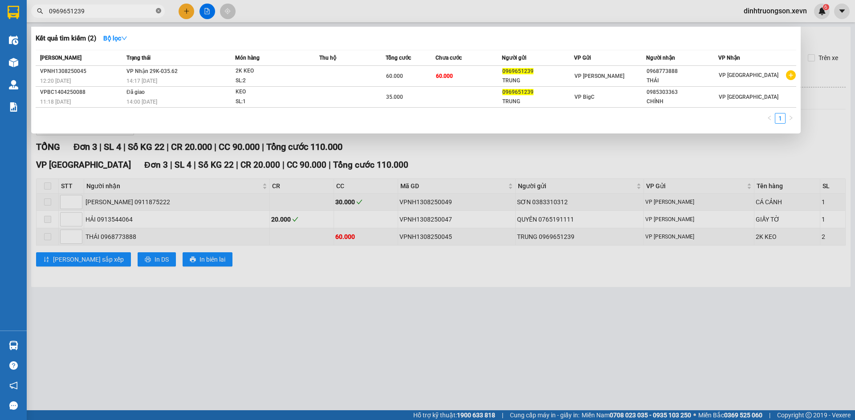
click at [160, 11] on icon "close-circle" at bounding box center [158, 10] width 5 height 5
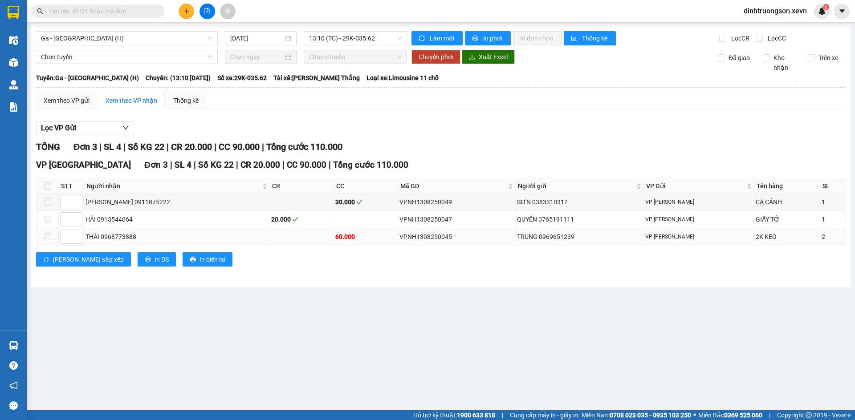
click at [121, 236] on div "THÁI 0968773888" at bounding box center [177, 237] width 183 height 10
click at [121, 235] on div "THÁI 0968773888" at bounding box center [177, 237] width 183 height 10
click at [138, 236] on div "THÁI 0968773888" at bounding box center [177, 237] width 183 height 10
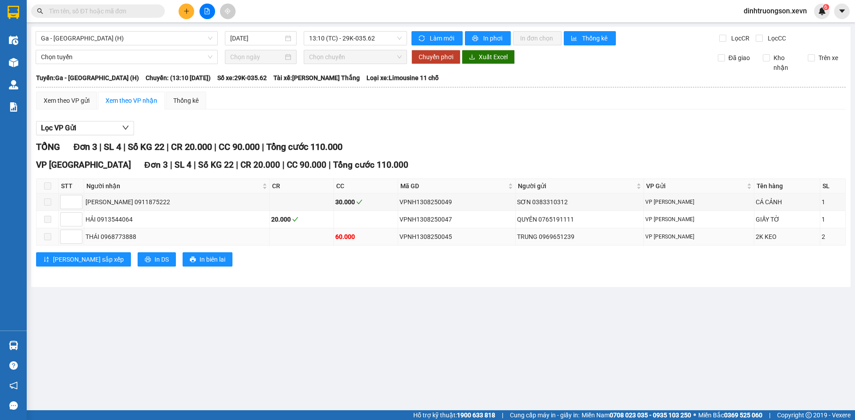
click at [124, 236] on div "THÁI 0968773888" at bounding box center [177, 237] width 183 height 10
copy div "0968773888"
click at [111, 14] on input "text" at bounding box center [101, 11] width 105 height 10
paste input "0968773888"
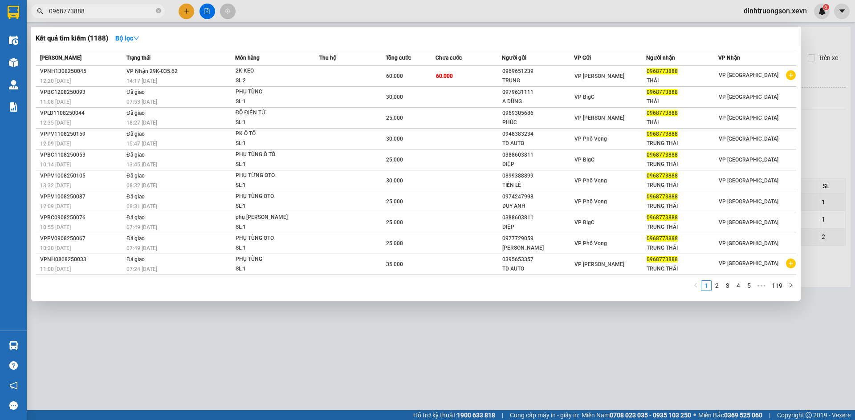
type input "0968773888"
click at [837, 98] on div at bounding box center [427, 210] width 855 height 420
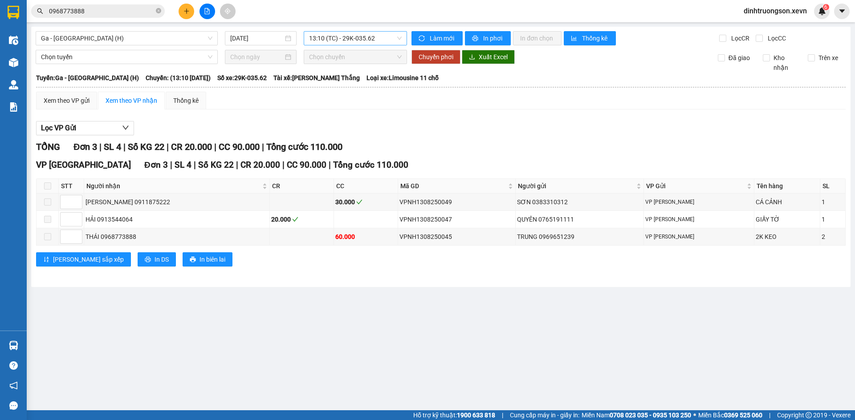
click at [318, 37] on span "13:10 (TC) - 29K-035.62" at bounding box center [355, 38] width 93 height 13
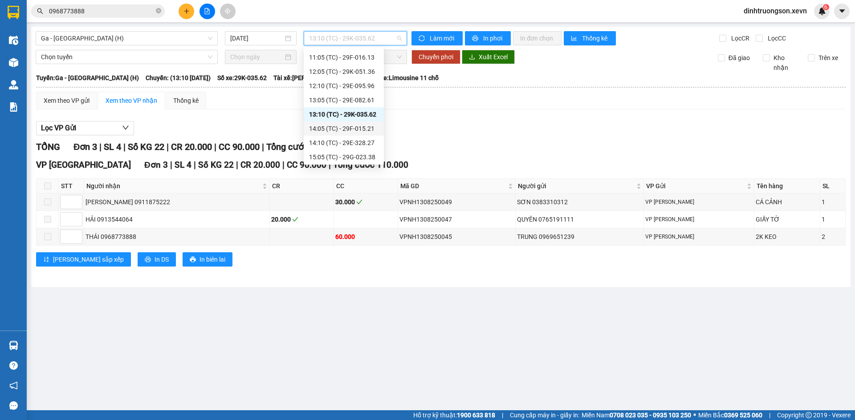
click at [330, 126] on div "14:05 (TC) - 29F-015.21" at bounding box center [343, 129] width 69 height 10
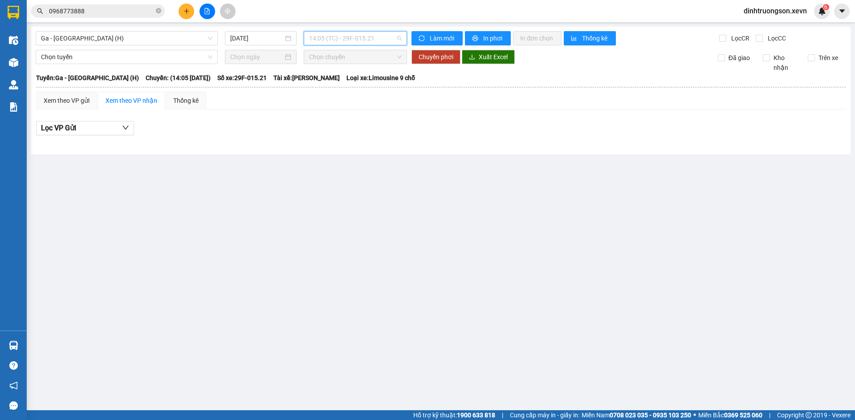
click at [353, 41] on span "14:05 (TC) - 29F-015.21" at bounding box center [355, 38] width 93 height 13
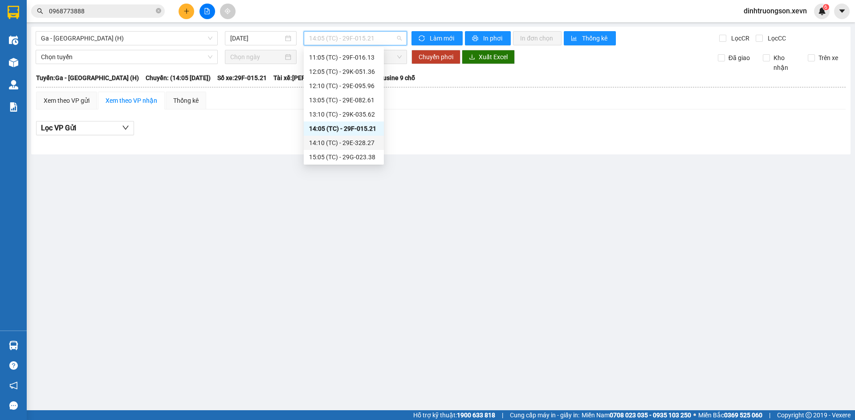
click at [341, 143] on div "14:10 (TC) - 29E-328.27" at bounding box center [343, 143] width 69 height 10
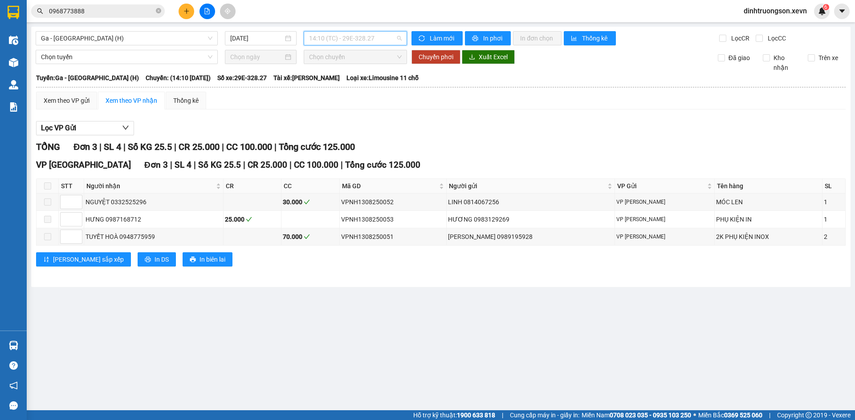
click at [362, 39] on span "14:10 (TC) - 29E-328.27" at bounding box center [355, 38] width 93 height 13
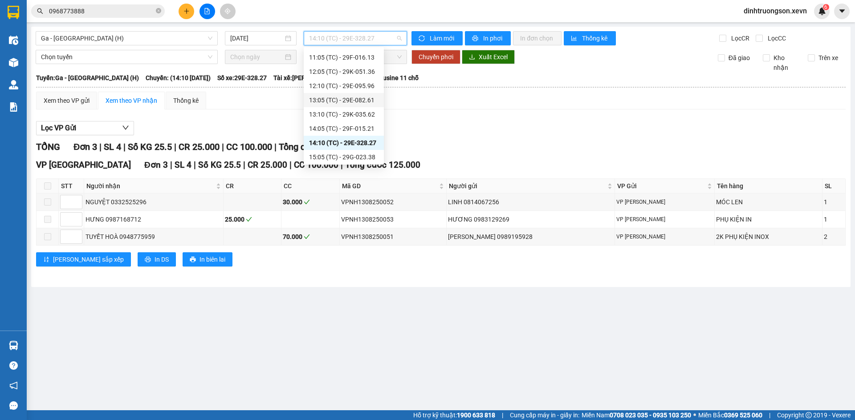
scroll to position [126, 0]
click at [345, 101] on div "15:05 (TC) - 29G-023.38" at bounding box center [343, 102] width 69 height 10
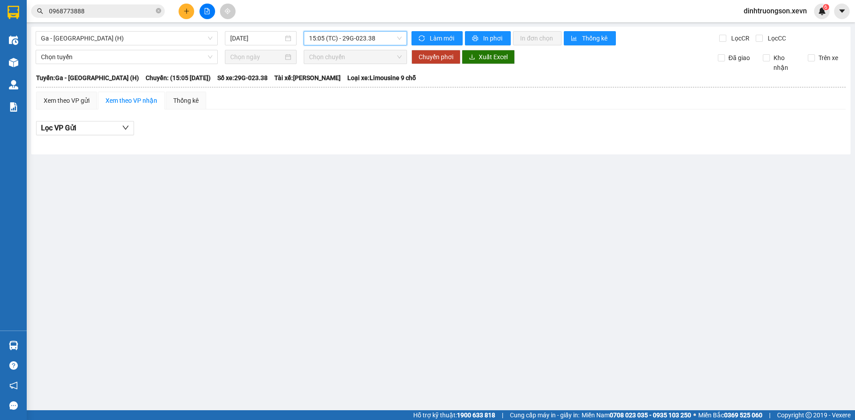
click at [362, 40] on span "15:05 (TC) - 29G-023.38" at bounding box center [355, 38] width 93 height 13
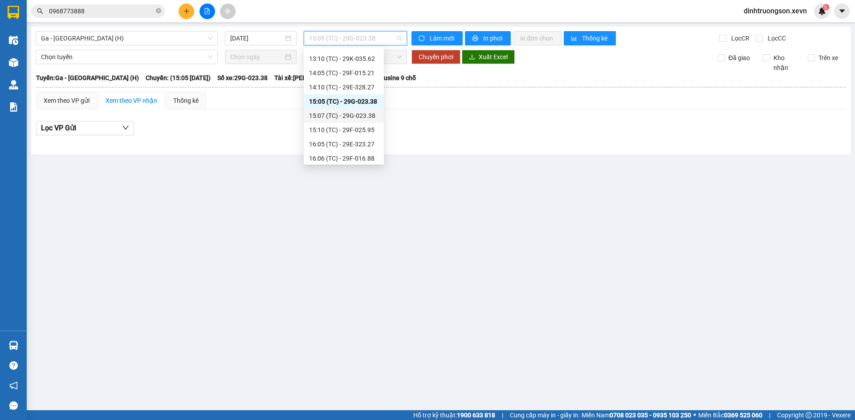
click at [342, 113] on div "15:07 (TC) - 29G-023.38" at bounding box center [343, 116] width 69 height 10
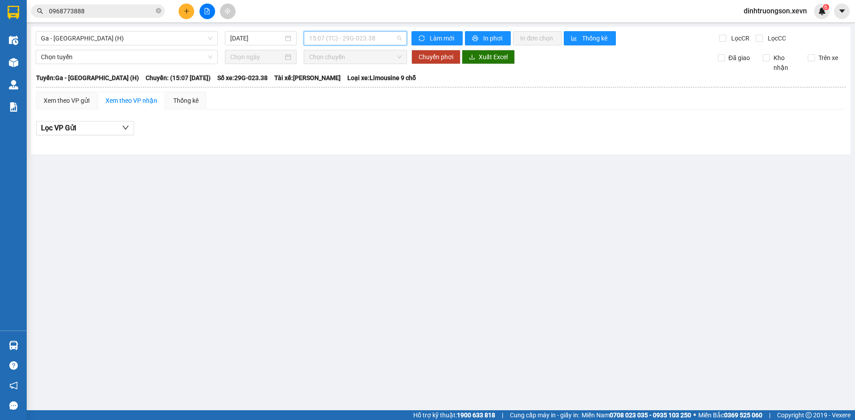
click at [355, 40] on span "15:07 (TC) - 29G-023.38" at bounding box center [355, 38] width 93 height 13
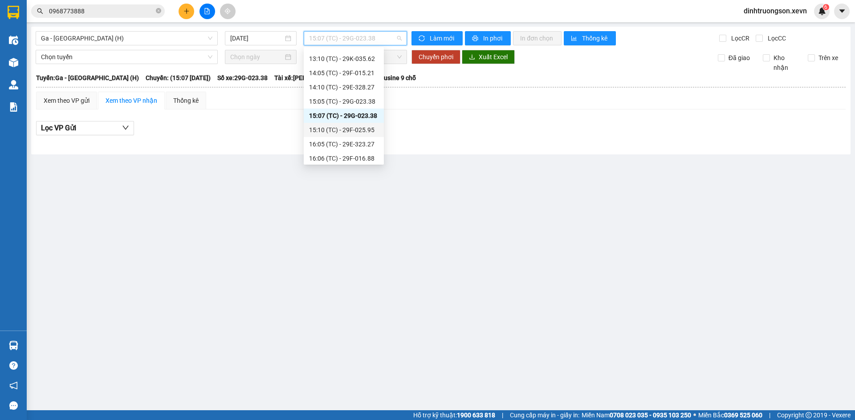
click at [338, 130] on div "15:10 (TC) - 29F-025.95" at bounding box center [343, 130] width 69 height 10
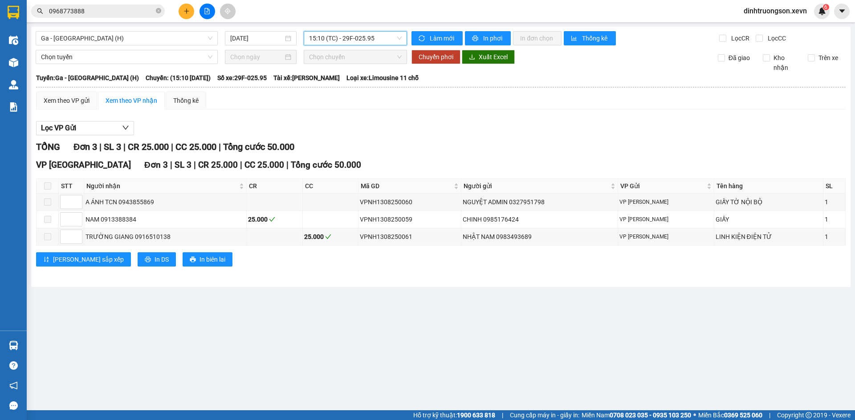
click at [341, 41] on span "15:10 (TC) - 29F-025.95" at bounding box center [355, 38] width 93 height 13
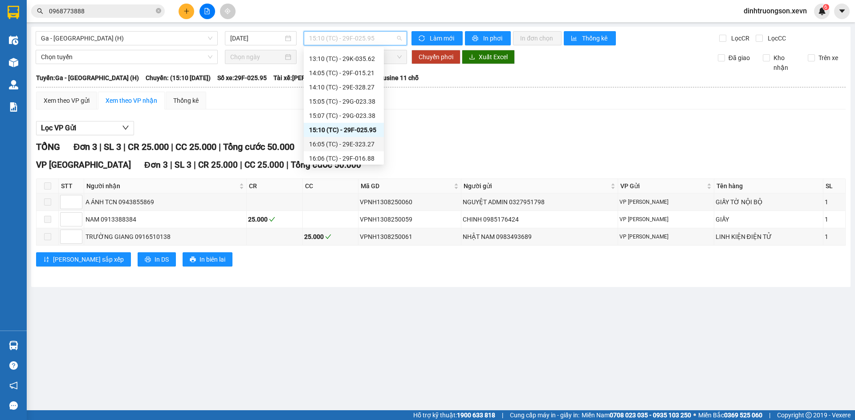
click at [330, 140] on div "16:05 (TC) - 29E-323.27" at bounding box center [343, 144] width 69 height 10
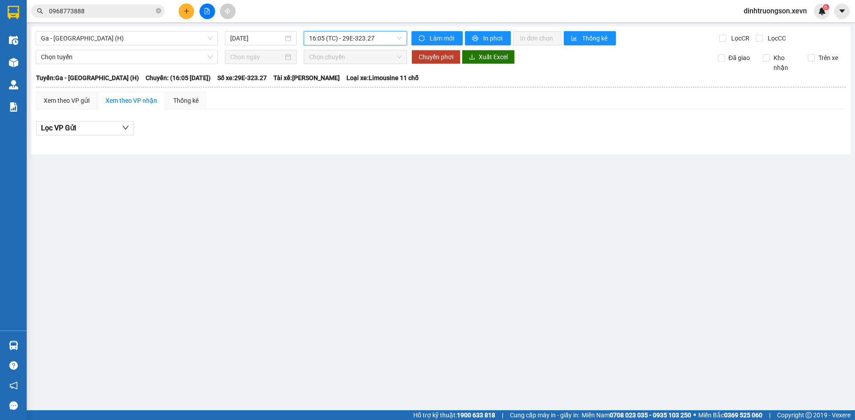
click at [365, 39] on span "16:05 (TC) - 29E-323.27" at bounding box center [355, 38] width 93 height 13
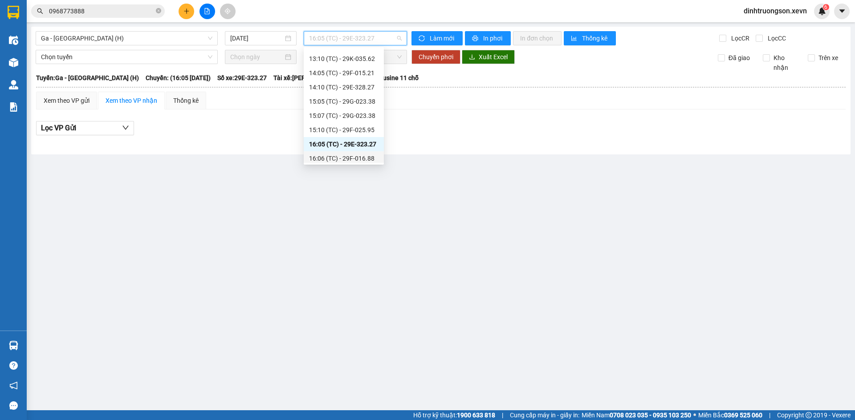
click at [336, 159] on div "16:06 (TC) - 29F-016.88" at bounding box center [343, 159] width 69 height 10
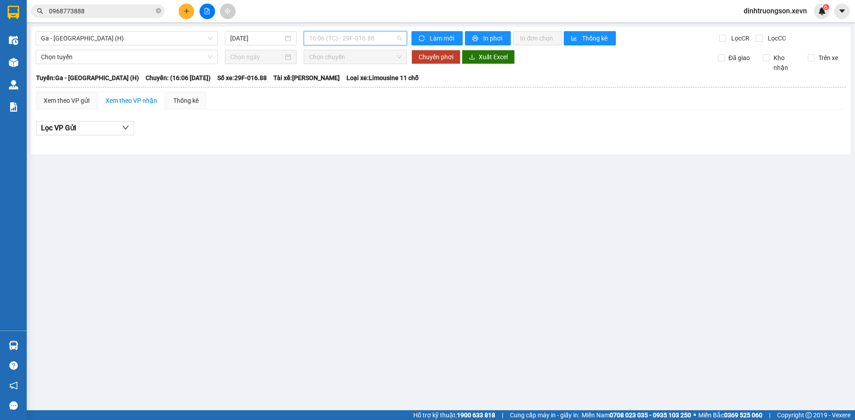
drag, startPoint x: 351, startPoint y: 38, endPoint x: 339, endPoint y: 64, distance: 28.9
click at [351, 37] on span "16:06 (TC) - 29F-016.88" at bounding box center [355, 38] width 93 height 13
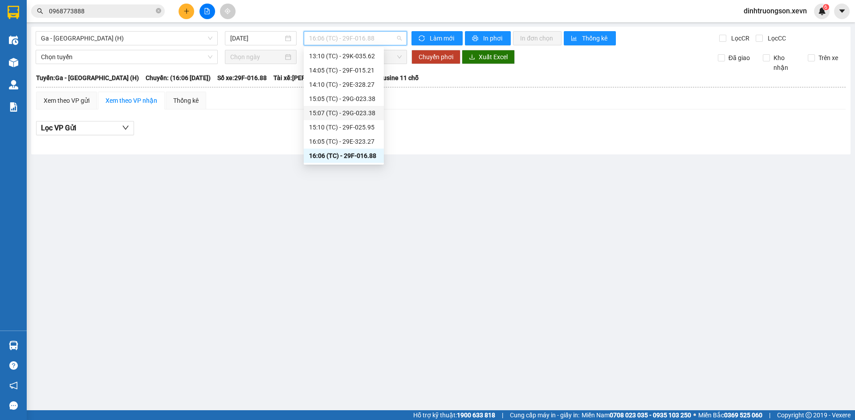
scroll to position [184, 0]
click at [335, 106] on div "16:06 (TC) - 29F-016.88" at bounding box center [344, 100] width 80 height 14
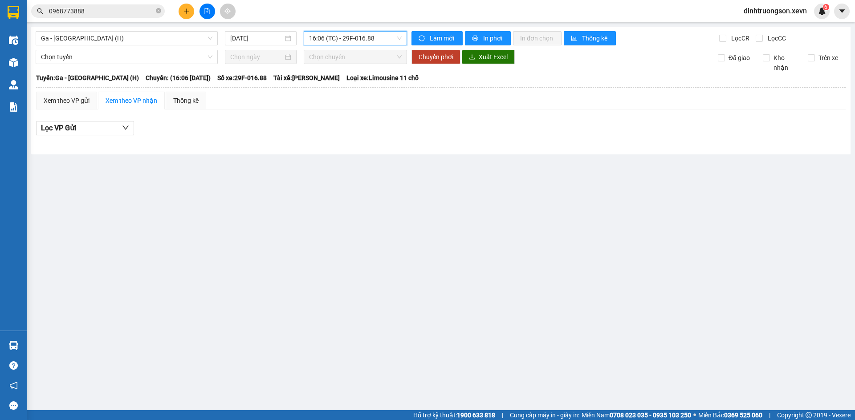
click at [361, 42] on span "16:06 (TC) - 29F-016.88" at bounding box center [355, 38] width 93 height 13
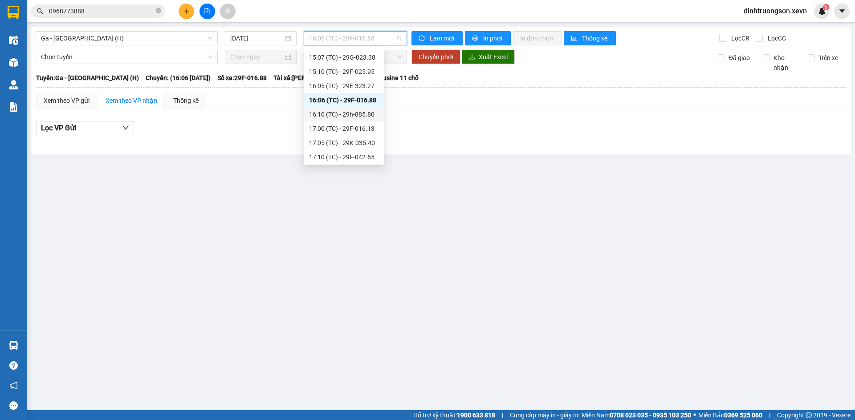
click at [344, 116] on div "16:10 (TC) - 29h-885.80" at bounding box center [343, 115] width 69 height 10
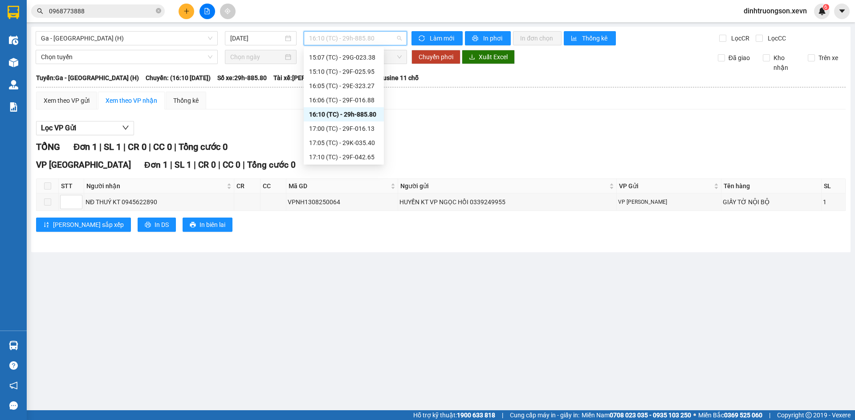
click at [367, 41] on span "16:10 (TC) - 29h-885.80" at bounding box center [355, 38] width 93 height 13
click at [349, 158] on div "17:10 (TC) - 29F-042.65" at bounding box center [343, 157] width 69 height 10
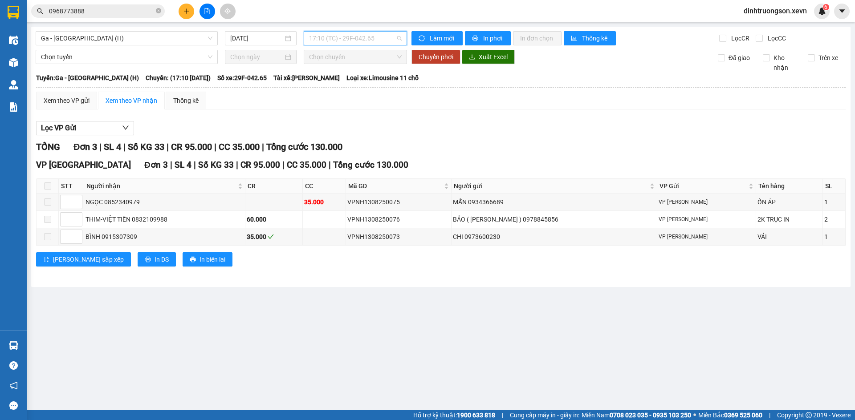
click at [364, 43] on span "17:10 (TC) - 29F-042.65" at bounding box center [355, 38] width 93 height 13
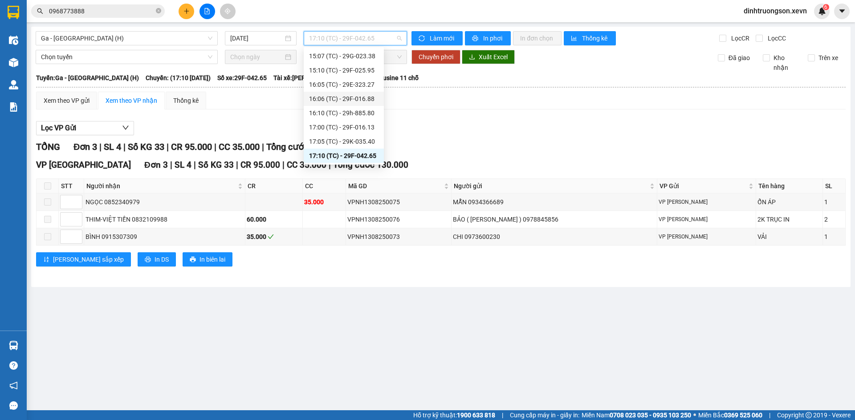
scroll to position [200, 0]
click at [336, 154] on div "18:05 (TC) - 29K-051.36" at bounding box center [343, 156] width 69 height 10
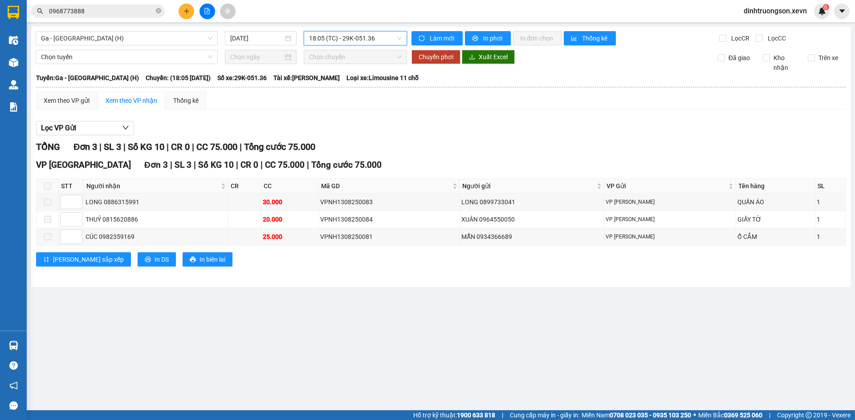
click at [355, 39] on span "18:05 (TC) - 29K-051.36" at bounding box center [355, 38] width 93 height 13
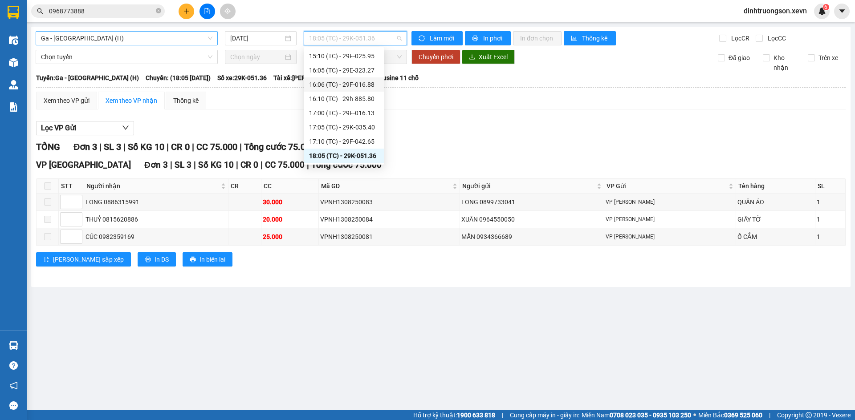
drag, startPoint x: 156, startPoint y: 32, endPoint x: 156, endPoint y: 37, distance: 5.8
click at [157, 32] on span "Ga - [GEOGRAPHIC_DATA] (H)" at bounding box center [126, 38] width 171 height 13
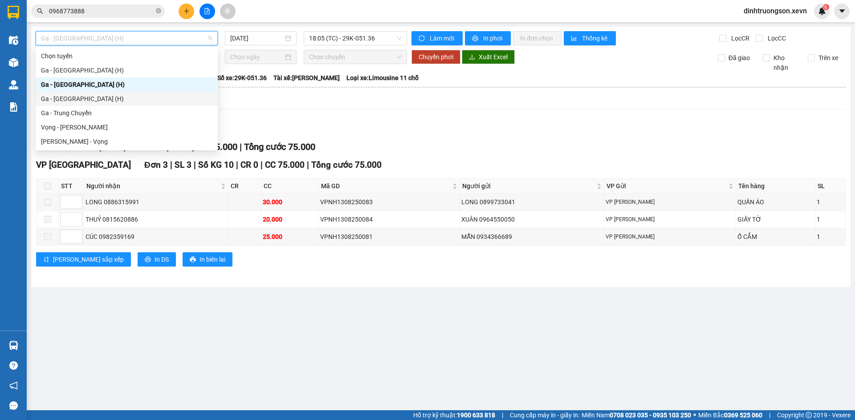
click at [103, 97] on div "Ga - [GEOGRAPHIC_DATA] (H)" at bounding box center [126, 99] width 171 height 10
type input "[DATE]"
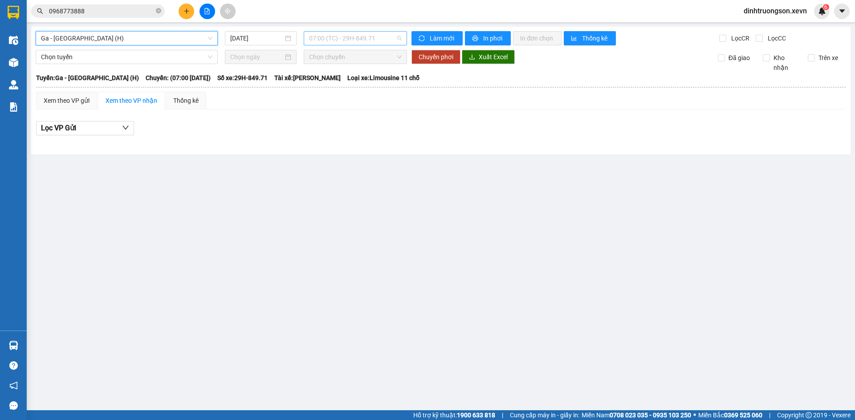
scroll to position [14, 0]
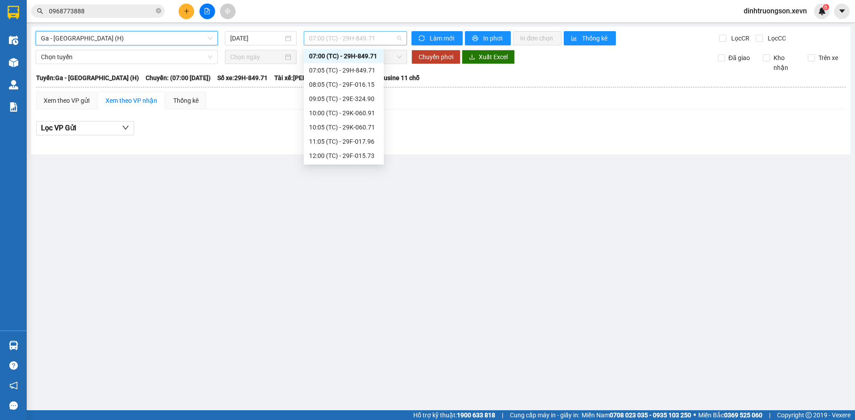
click at [342, 40] on span "07:00 (TC) - 29H-849.71" at bounding box center [355, 38] width 93 height 13
click at [340, 70] on div "07:05 (TC) - 29H-849.71" at bounding box center [343, 70] width 69 height 10
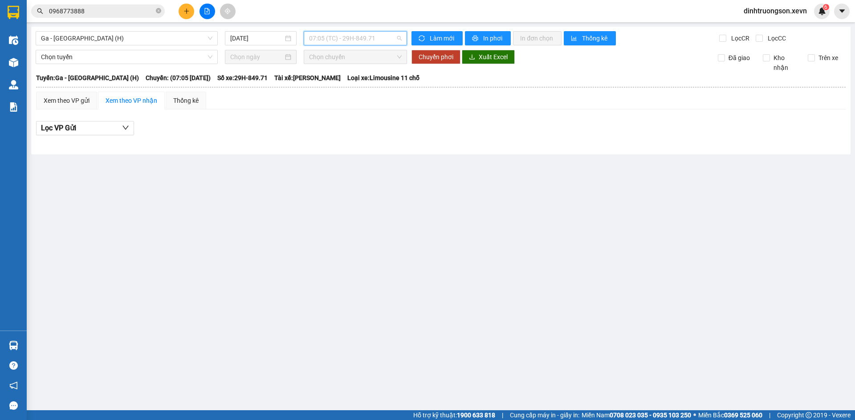
click at [349, 41] on span "07:05 (TC) - 29H-849.71" at bounding box center [355, 38] width 93 height 13
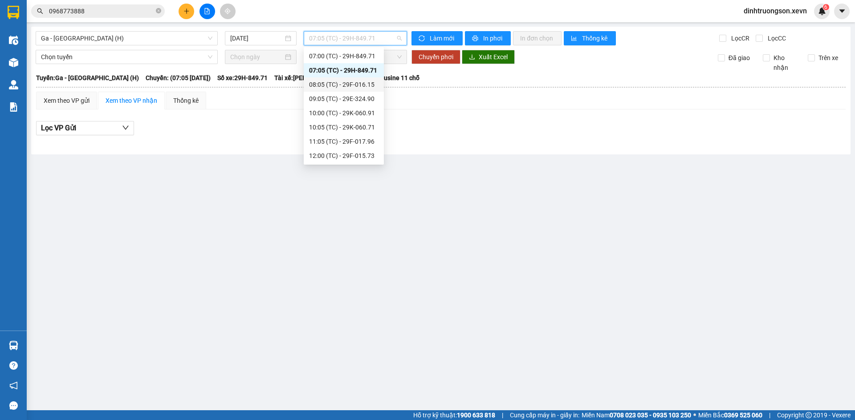
click at [336, 85] on div "08:05 (TC) - 29F-016.15" at bounding box center [343, 85] width 69 height 10
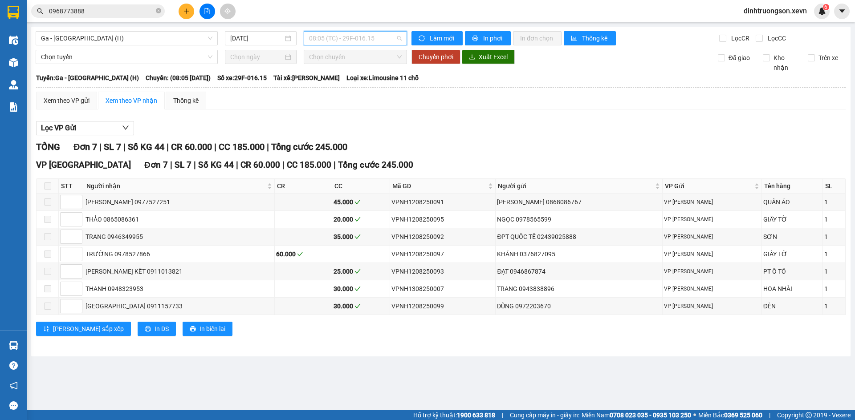
click at [351, 40] on span "08:05 (TC) - 29F-016.15" at bounding box center [355, 38] width 93 height 13
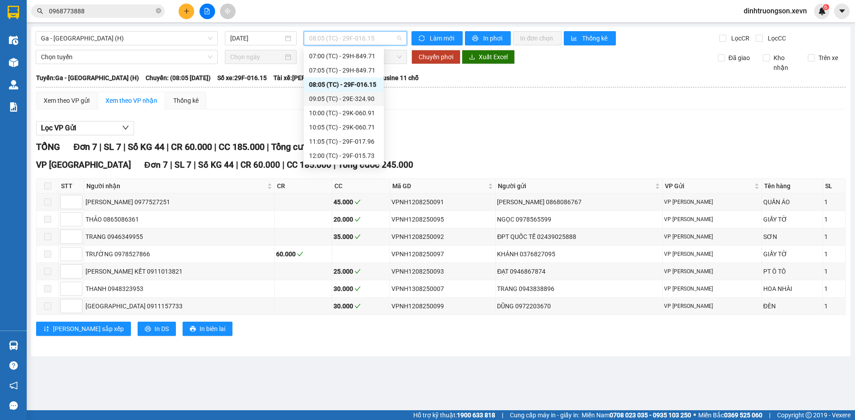
click at [345, 99] on div "09:05 (TC) - 29E-324.90" at bounding box center [343, 99] width 69 height 10
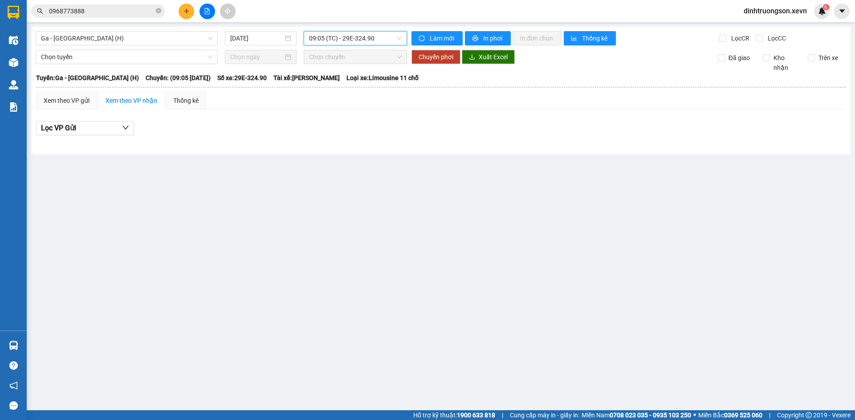
click at [357, 41] on span "09:05 (TC) - 29E-324.90" at bounding box center [355, 38] width 93 height 13
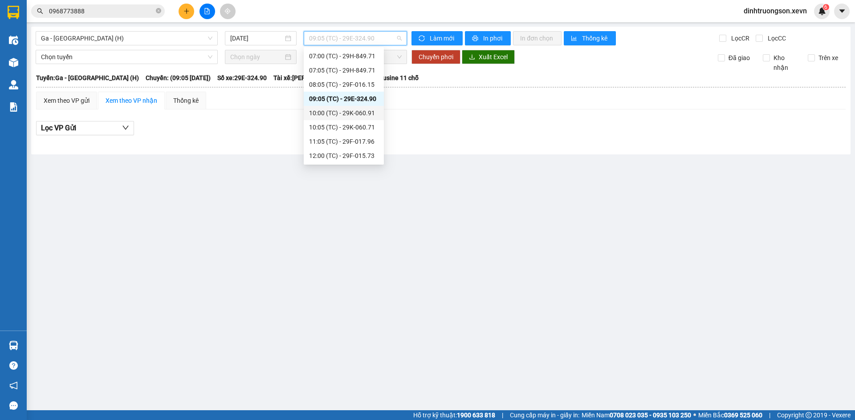
click at [346, 116] on div "10:00 (TC) - 29K-060.91" at bounding box center [343, 113] width 69 height 10
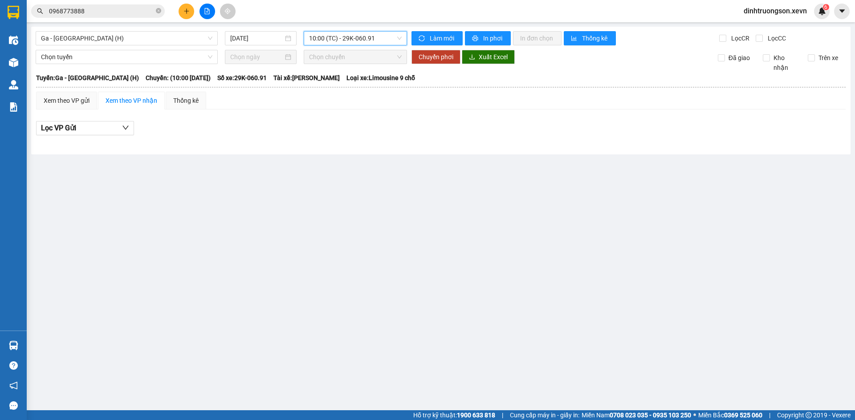
click at [356, 41] on span "10:00 (TC) - 29K-060.91" at bounding box center [355, 38] width 93 height 13
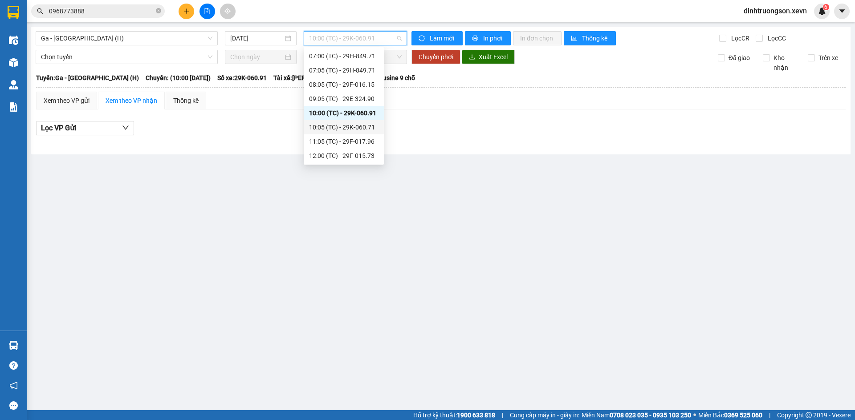
click at [342, 129] on div "10:05 (TC) - 29K-060.71" at bounding box center [343, 127] width 69 height 10
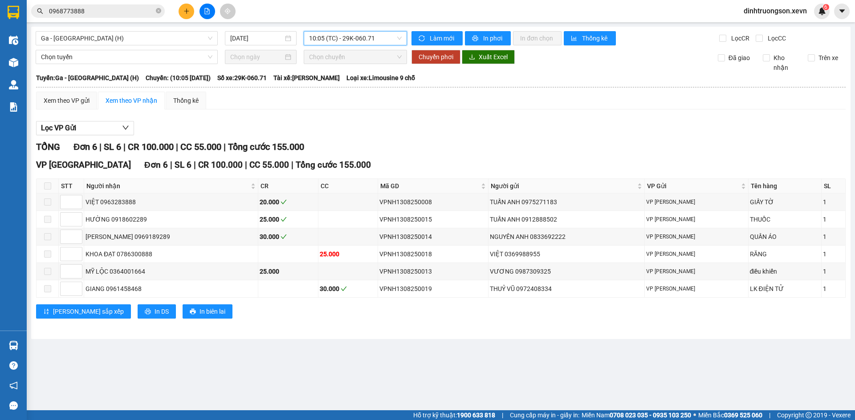
click at [356, 42] on span "10:05 (TC) - 29K-060.71" at bounding box center [355, 38] width 93 height 13
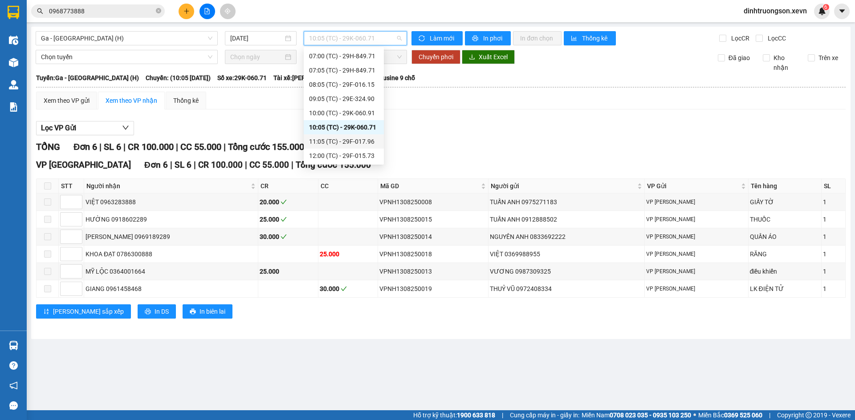
click at [340, 139] on div "11:05 (TC) - 29F-017.96" at bounding box center [343, 142] width 69 height 10
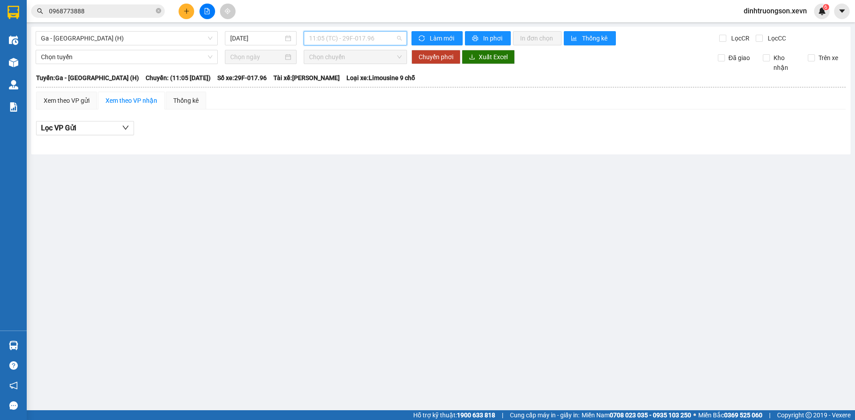
click at [359, 41] on span "11:05 (TC) - 29F-017.96" at bounding box center [355, 38] width 93 height 13
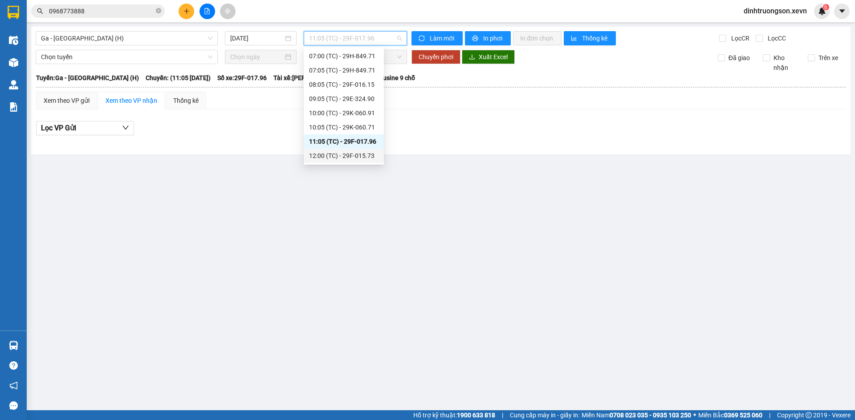
click at [344, 155] on div "12:00 (TC) - 29F-015.73" at bounding box center [343, 156] width 69 height 10
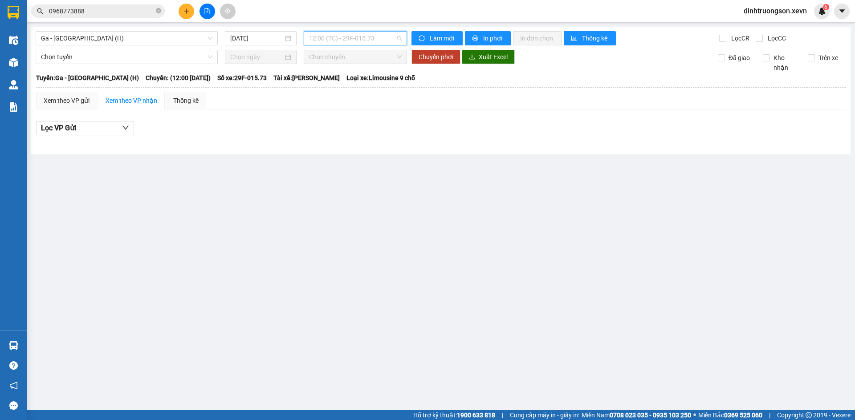
click at [352, 42] on span "12:00 (TC) - 29F-015.73" at bounding box center [355, 38] width 93 height 13
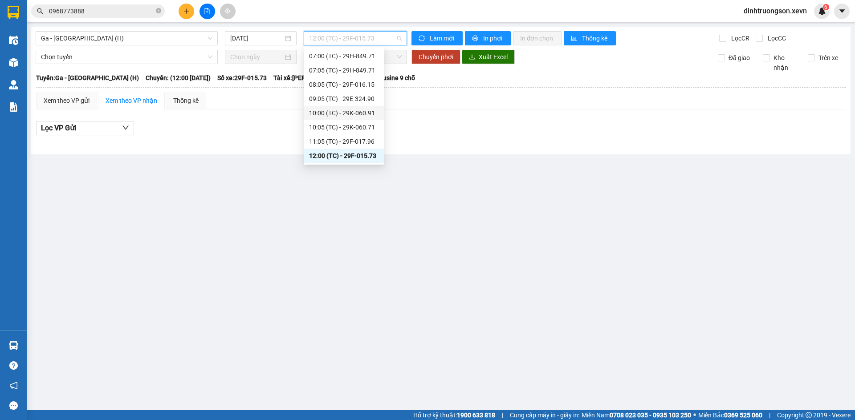
scroll to position [70, 0]
click at [339, 115] on div "12:05 (TC) - 29E-328.52" at bounding box center [343, 115] width 69 height 10
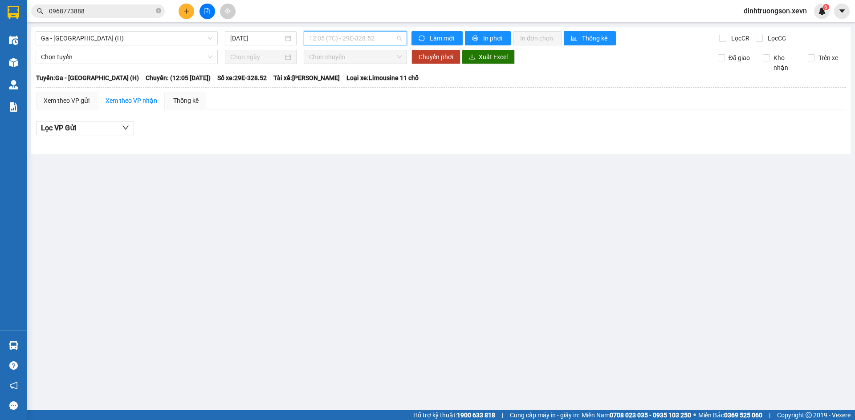
click at [358, 41] on span "12:05 (TC) - 29E-328.52" at bounding box center [355, 38] width 93 height 13
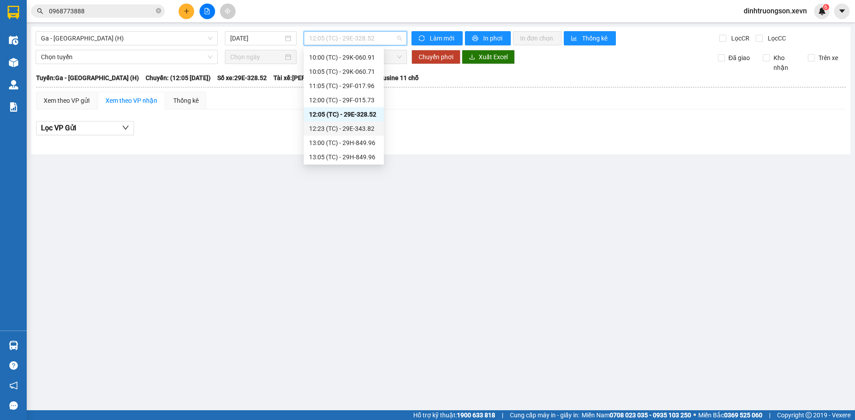
click at [344, 130] on div "12:23 (TC) - 29E-343.82" at bounding box center [343, 129] width 69 height 10
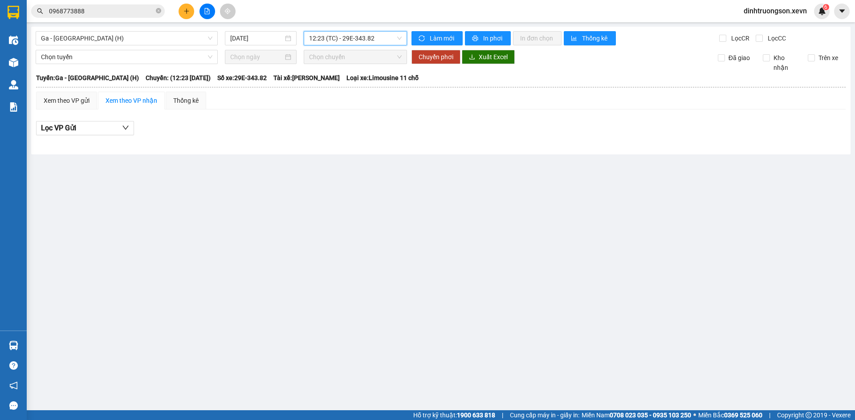
click at [357, 40] on span "12:23 (TC) - 29E-343.82" at bounding box center [355, 38] width 93 height 13
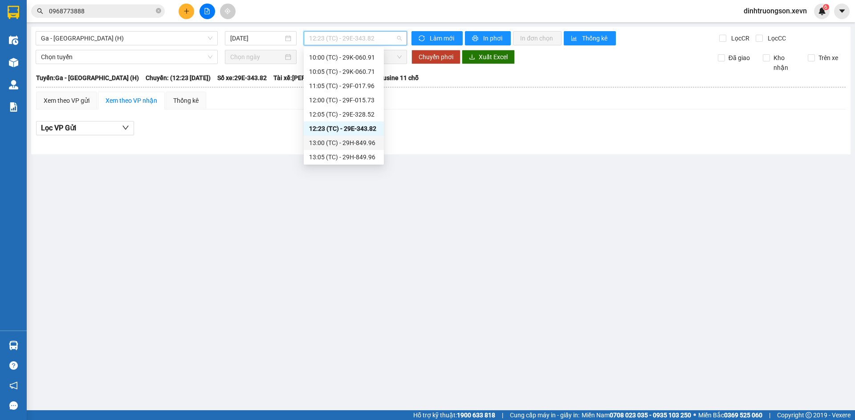
click at [337, 143] on div "13:00 (TC) - 29H-849.96" at bounding box center [343, 143] width 69 height 10
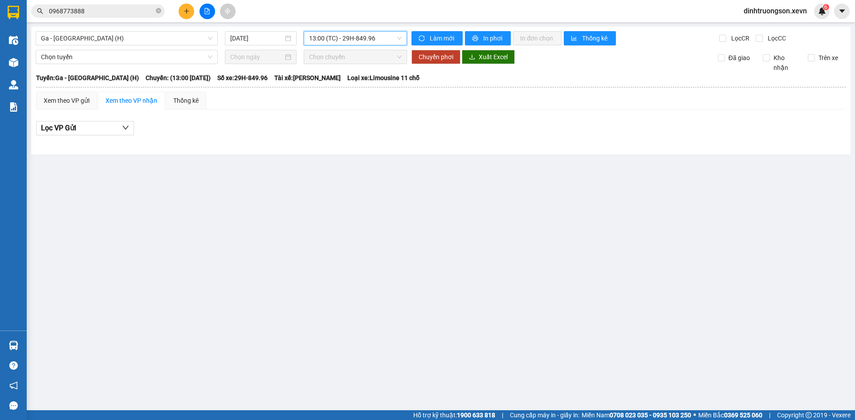
click at [352, 43] on span "13:00 (TC) - 29H-849.96" at bounding box center [355, 38] width 93 height 13
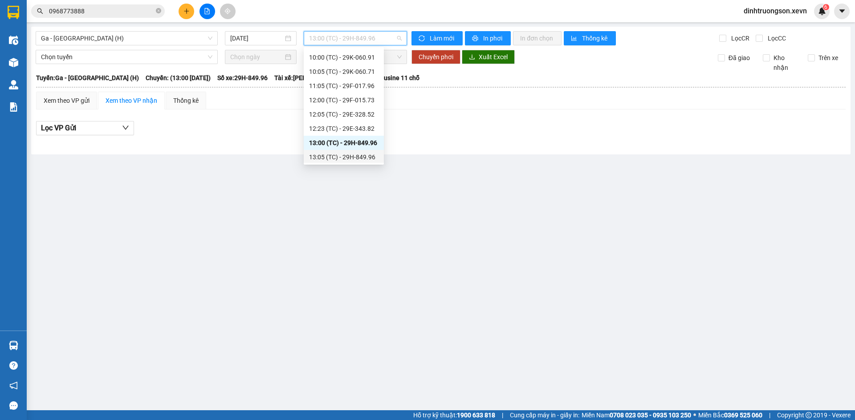
click at [341, 155] on div "13:05 (TC) - 29H-849.96" at bounding box center [343, 157] width 69 height 10
click at [357, 44] on span "13:05 (TC) - 29H-849.96" at bounding box center [355, 38] width 93 height 13
click at [340, 114] on div "14:05 (TC) - 29E-324.90" at bounding box center [343, 115] width 69 height 10
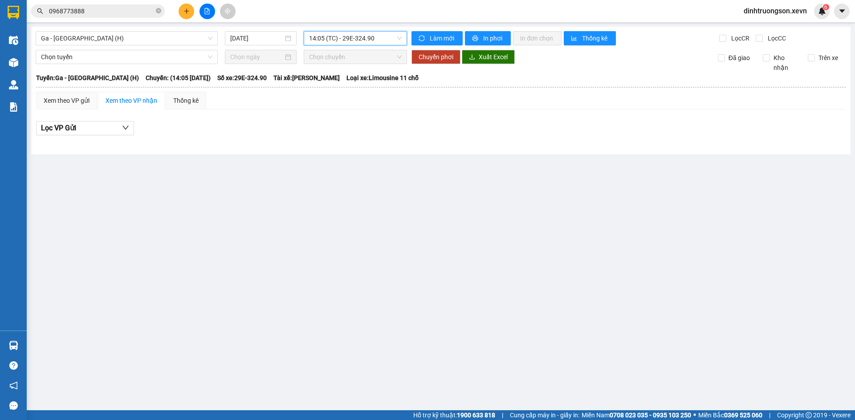
click at [345, 42] on span "14:05 (TC) - 29E-324.90" at bounding box center [355, 38] width 93 height 13
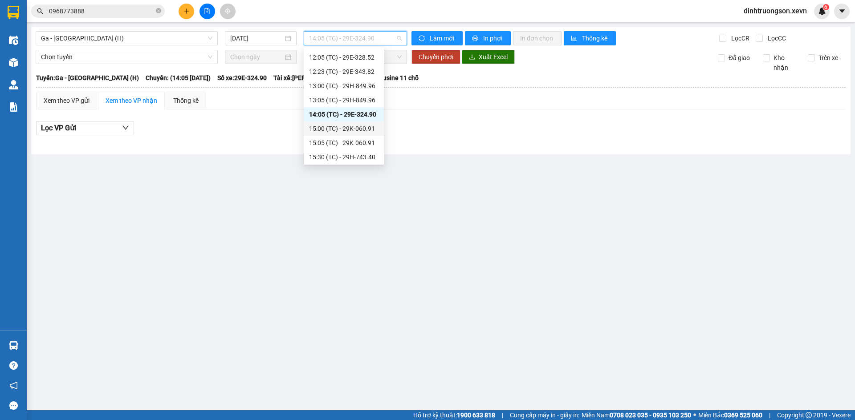
click at [339, 129] on div "15:00 (TC) - 29K-060.91" at bounding box center [343, 129] width 69 height 10
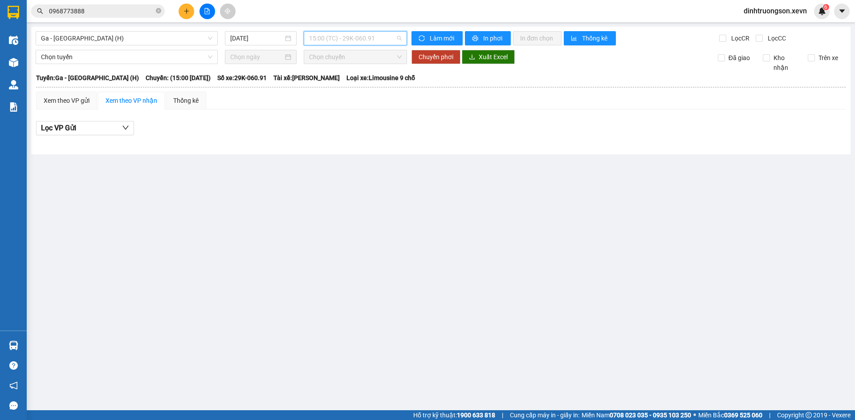
click at [354, 41] on span "15:00 (TC) - 29K-060.91" at bounding box center [355, 38] width 93 height 13
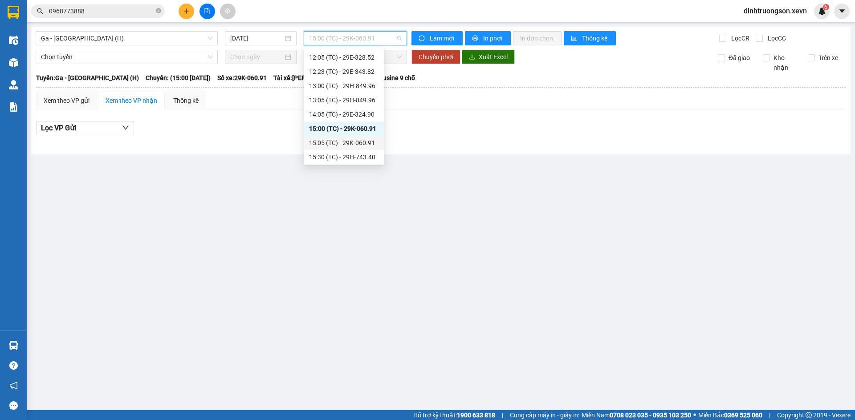
click at [333, 141] on div "15:05 (TC) - 29K-060.91" at bounding box center [343, 143] width 69 height 10
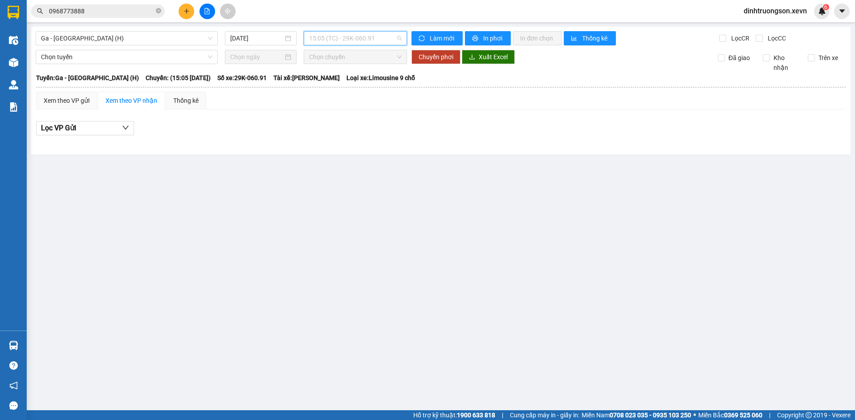
click at [351, 38] on span "15:05 (TC) - 29K-060.91" at bounding box center [355, 38] width 93 height 13
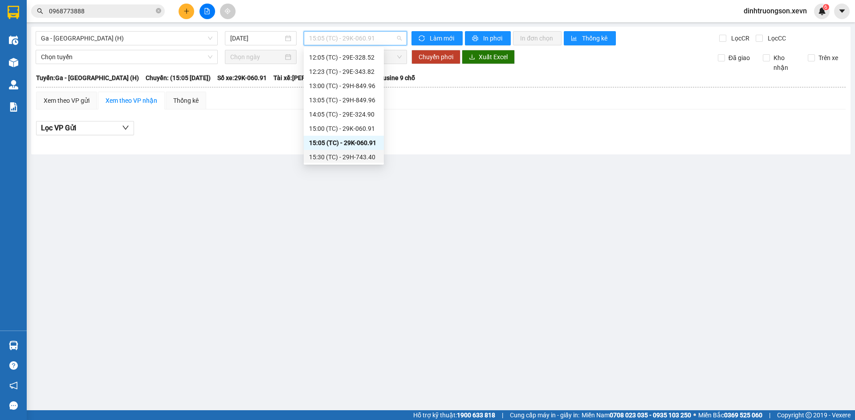
click at [335, 156] on div "15:30 (TC) - 29H-743.40" at bounding box center [343, 157] width 69 height 10
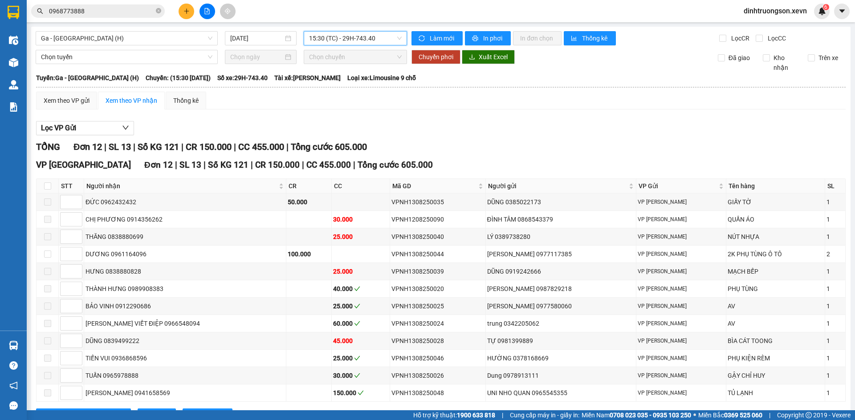
scroll to position [128, 0]
click at [338, 34] on span "15:30 (TC) - 29H-743.40" at bounding box center [355, 38] width 93 height 13
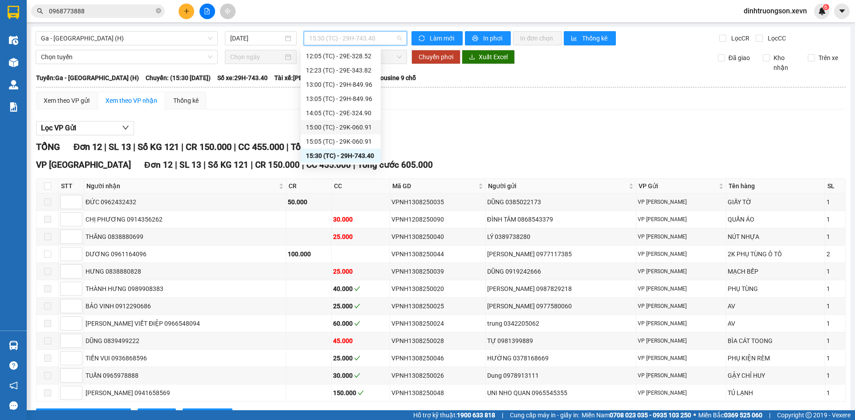
scroll to position [184, 0]
click at [338, 118] on div "16:00 (TC) - 29F-015.73" at bounding box center [340, 115] width 69 height 10
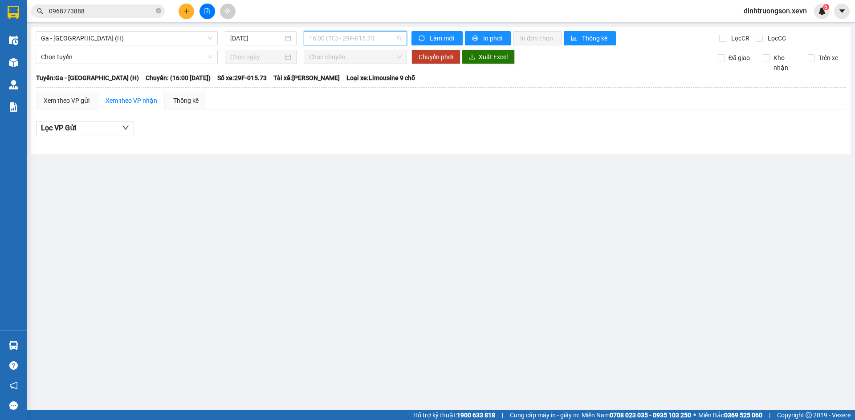
click at [351, 40] on span "16:00 (TC) - 29F-015.73" at bounding box center [355, 38] width 93 height 13
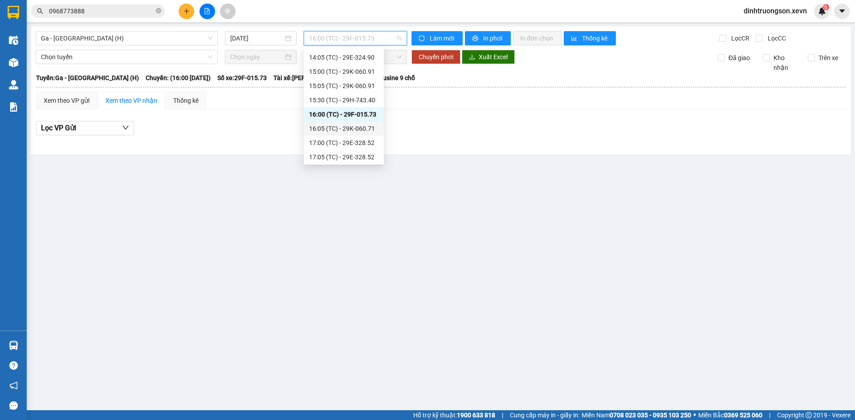
click at [337, 129] on div "16:05 (TC) - 29K-060.71" at bounding box center [343, 129] width 69 height 10
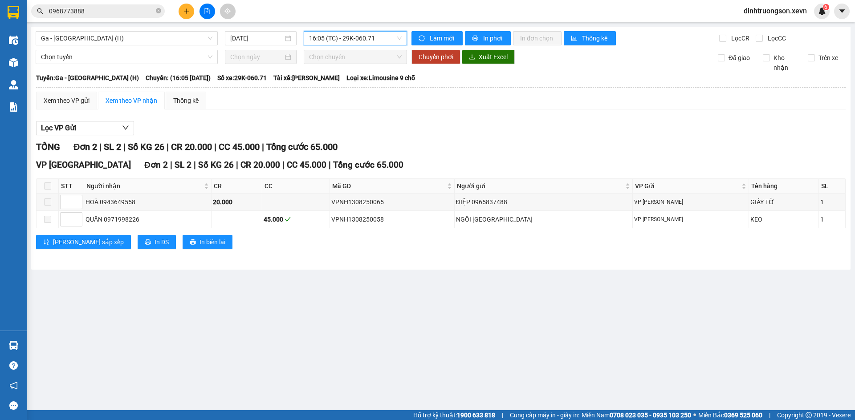
click at [349, 39] on span "16:05 (TC) - 29K-060.71" at bounding box center [355, 38] width 93 height 13
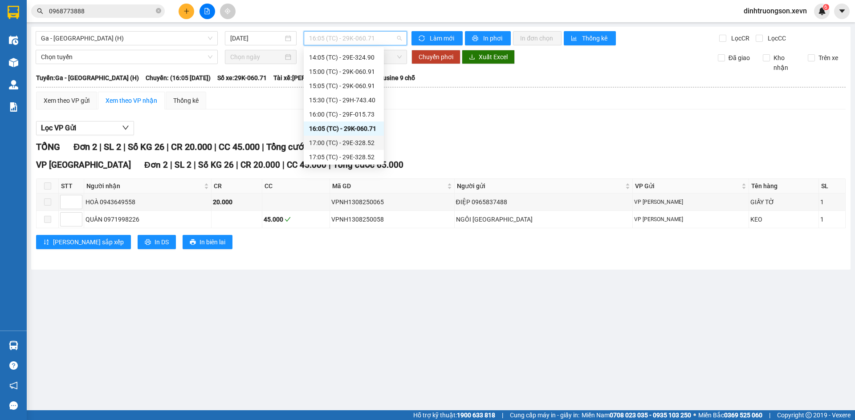
click at [338, 142] on div "17:00 (TC) - 29E-328.52" at bounding box center [343, 143] width 69 height 10
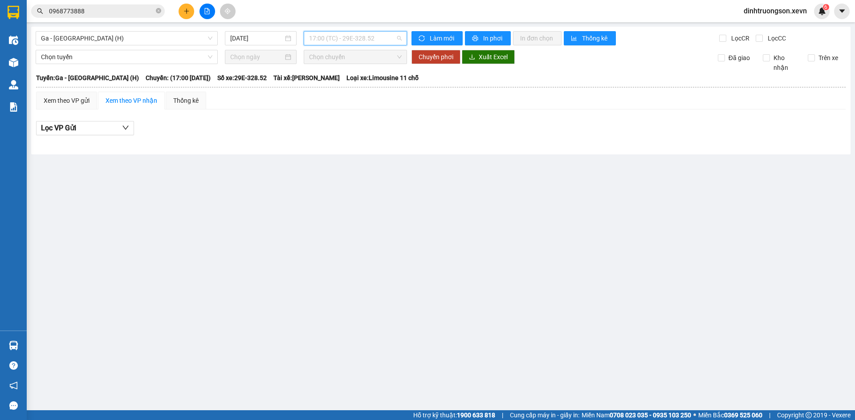
click at [358, 40] on span "17:00 (TC) - 29E-328.52" at bounding box center [355, 38] width 93 height 13
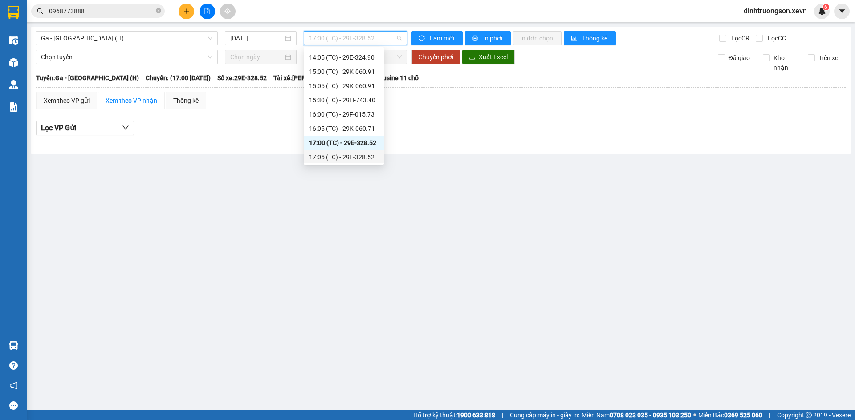
click at [337, 155] on div "17:05 (TC) - 29E-328.52" at bounding box center [343, 157] width 69 height 10
click at [357, 41] on span "17:05 (TC) - 29E-328.52" at bounding box center [355, 38] width 93 height 13
click at [342, 154] on div "18:10 (TC) - 29H-849.96" at bounding box center [343, 156] width 69 height 10
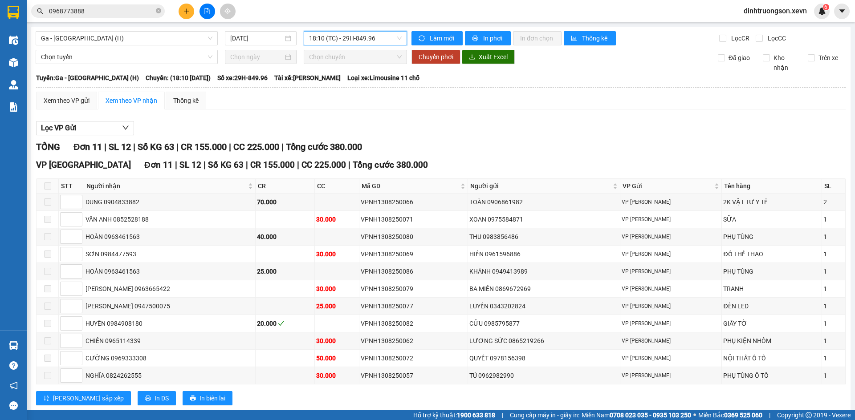
click at [332, 41] on span "18:10 (TC) - 29H-849.96" at bounding box center [355, 38] width 93 height 13
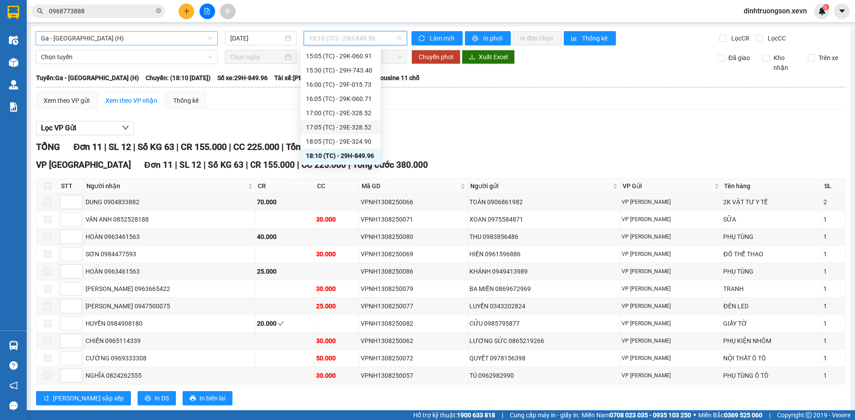
scroll to position [158, 0]
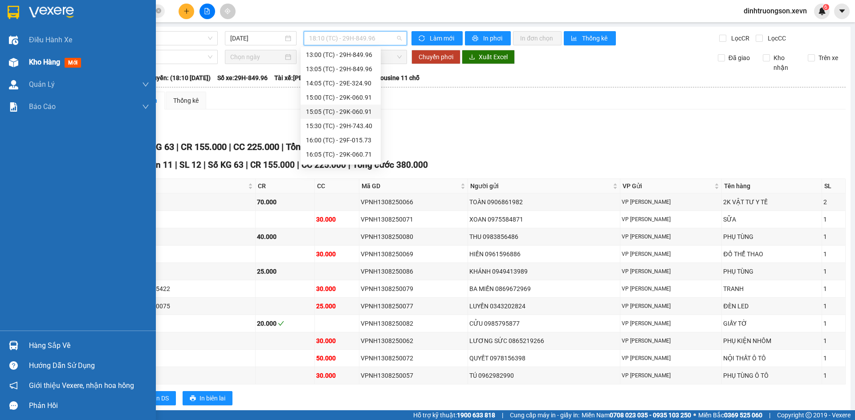
click at [24, 67] on div "Kho hàng mới" at bounding box center [78, 62] width 156 height 22
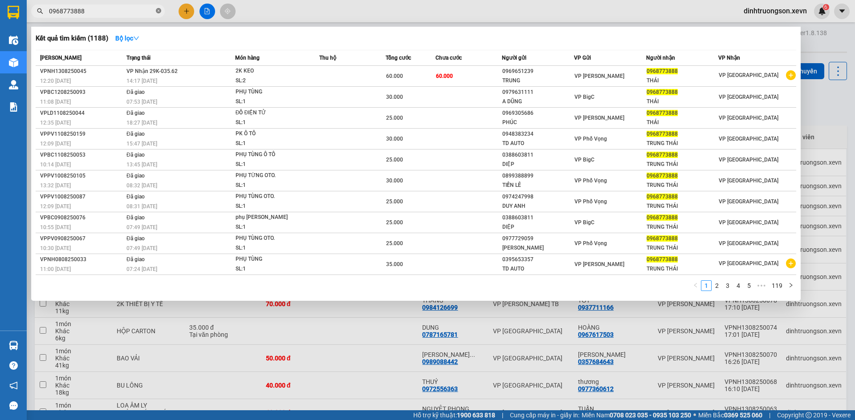
click at [159, 11] on icon "close-circle" at bounding box center [158, 10] width 5 height 5
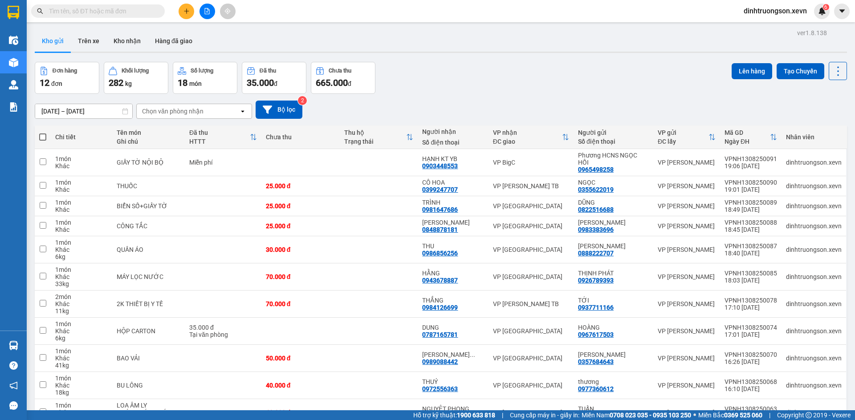
click at [93, 53] on div "Kho gửi Trên xe Kho nhận Hàng đã giao" at bounding box center [441, 42] width 812 height 24
click at [94, 47] on button "Trên xe" at bounding box center [89, 40] width 36 height 21
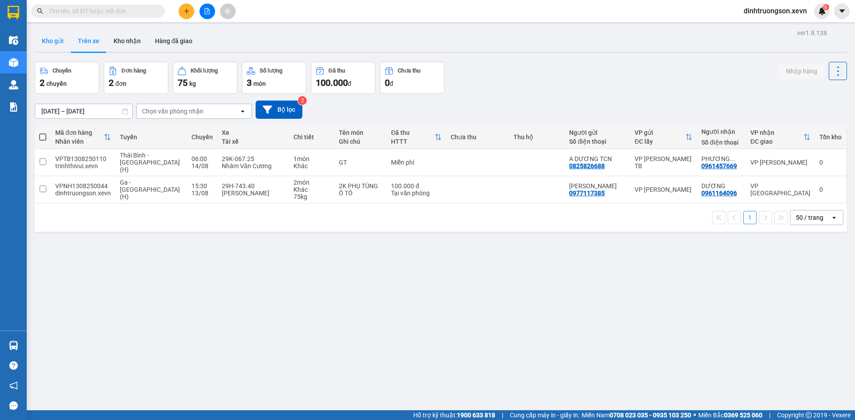
click at [54, 44] on button "Kho gửi" at bounding box center [53, 40] width 36 height 21
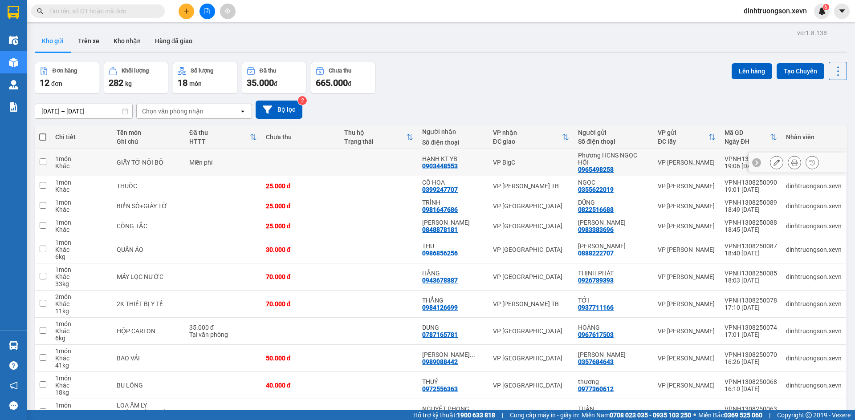
scroll to position [80, 0]
